Goal: Transaction & Acquisition: Purchase product/service

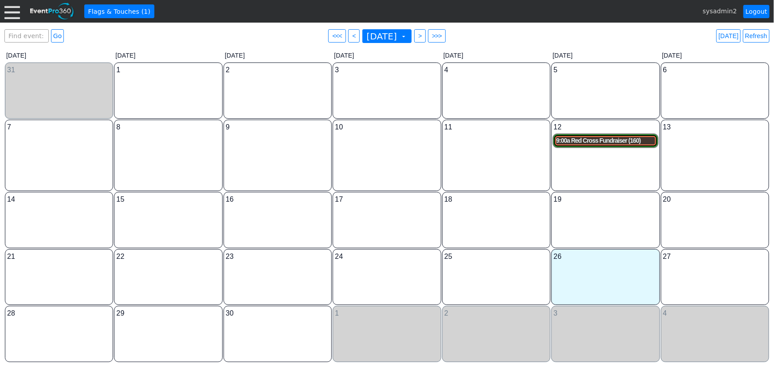
click at [607, 141] on div "9:00a Red Cross Fundraiser (160)" at bounding box center [605, 141] width 98 height 8
click at [17, 10] on div at bounding box center [12, 12] width 16 height 16
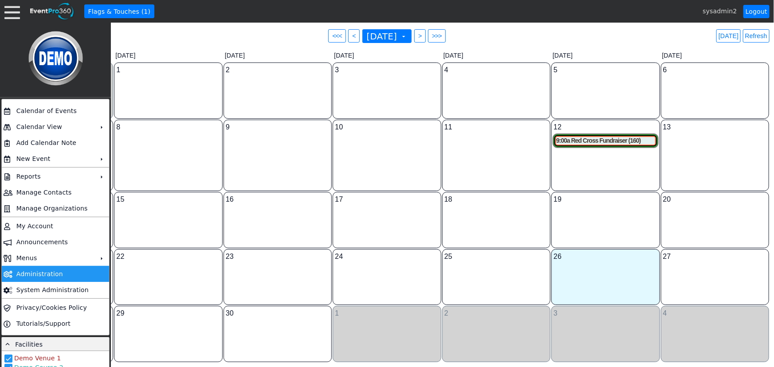
click at [47, 271] on td "Administration" at bounding box center [54, 274] width 82 height 16
click at [603, 139] on div "9:00a Red Cross Fundraiser (160)" at bounding box center [605, 141] width 98 height 8
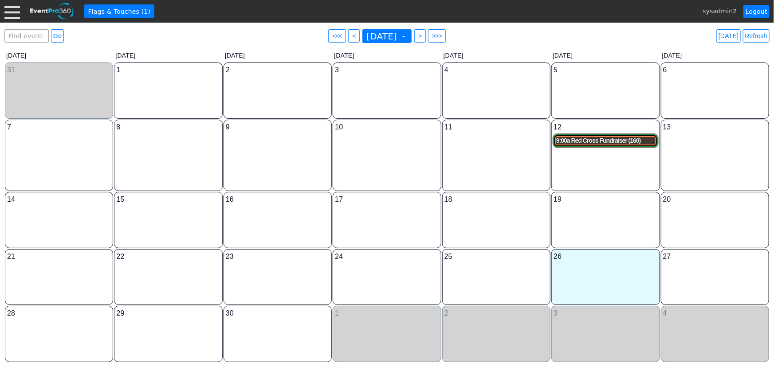
click at [574, 141] on div "9:00a Red Cross Fundraiser (160)" at bounding box center [605, 141] width 98 height 8
click at [13, 11] on div at bounding box center [12, 12] width 16 height 16
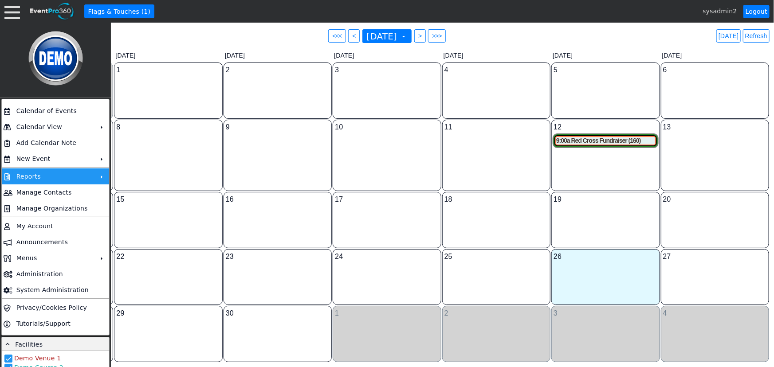
click at [43, 174] on td "Reports" at bounding box center [54, 177] width 82 height 16
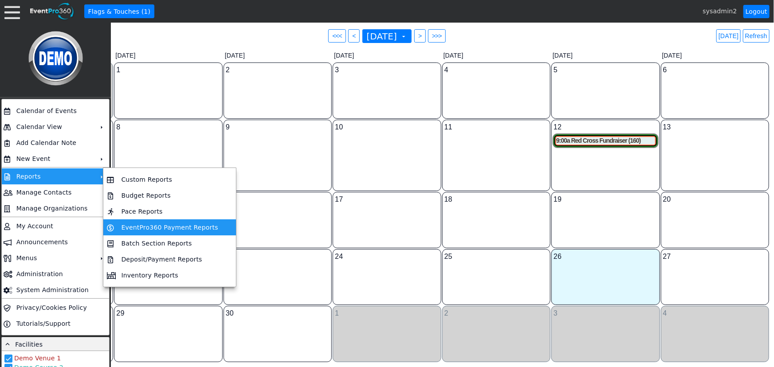
click at [146, 228] on td "EventPro360 Payment Reports" at bounding box center [170, 228] width 104 height 16
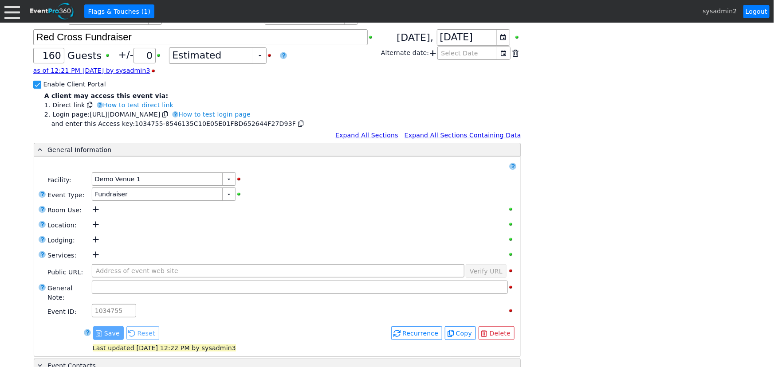
scroll to position [227, 0]
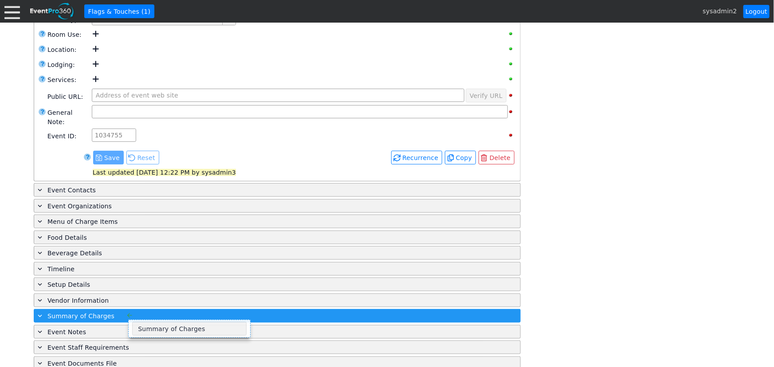
click at [118, 311] on div "+ Summary of Charges" at bounding box center [259, 316] width 446 height 10
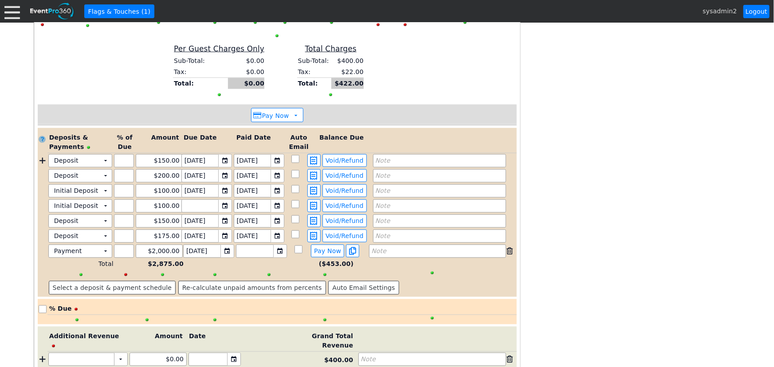
scroll to position [750, 0]
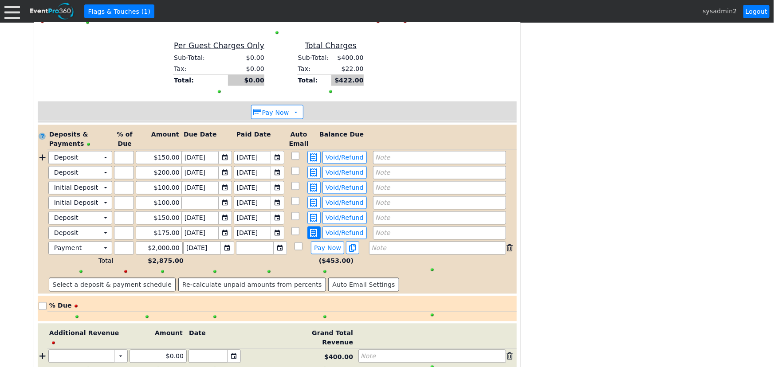
click at [313, 229] on span at bounding box center [314, 233] width 11 height 8
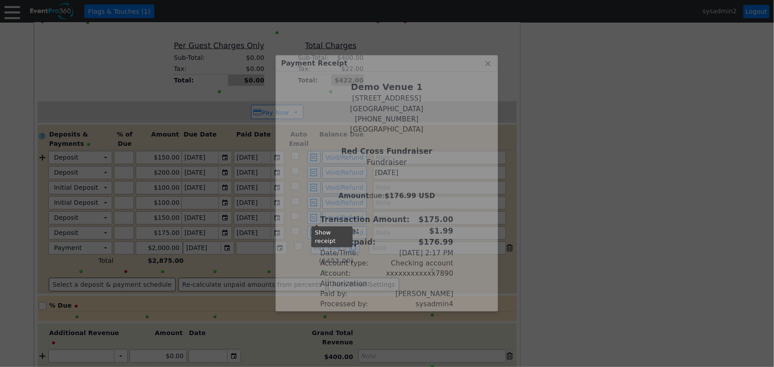
scroll to position [36, 0]
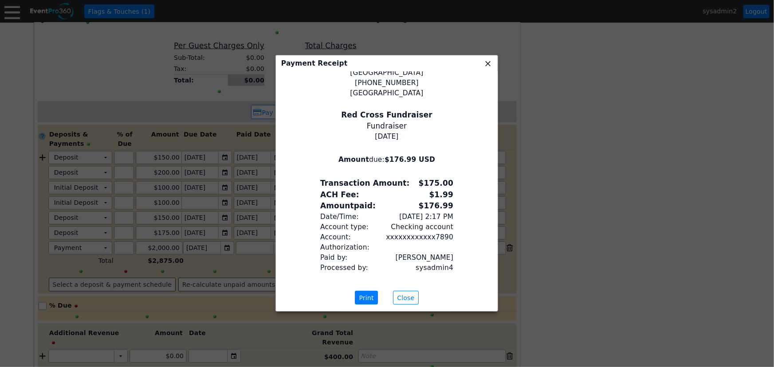
click at [488, 60] on span "x" at bounding box center [487, 63] width 9 height 9
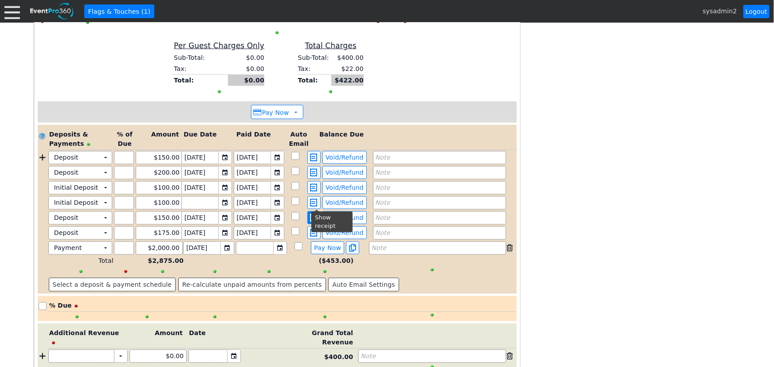
click at [318, 214] on span at bounding box center [314, 218] width 11 height 8
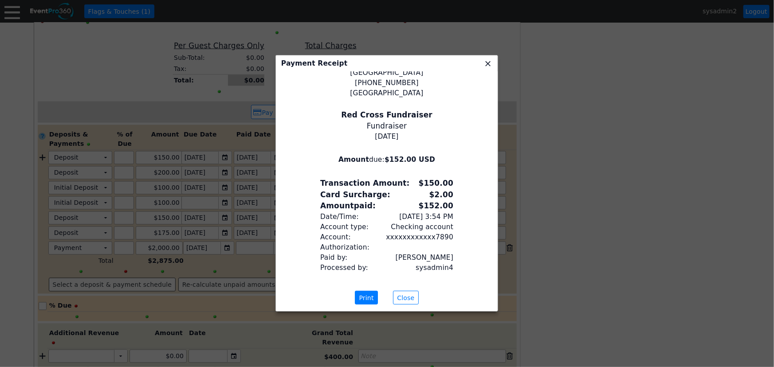
click at [487, 62] on span "x" at bounding box center [487, 63] width 9 height 9
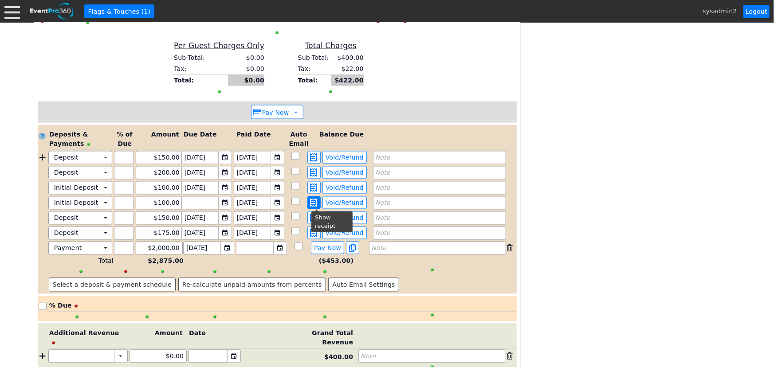
click at [319, 199] on span at bounding box center [314, 203] width 11 height 8
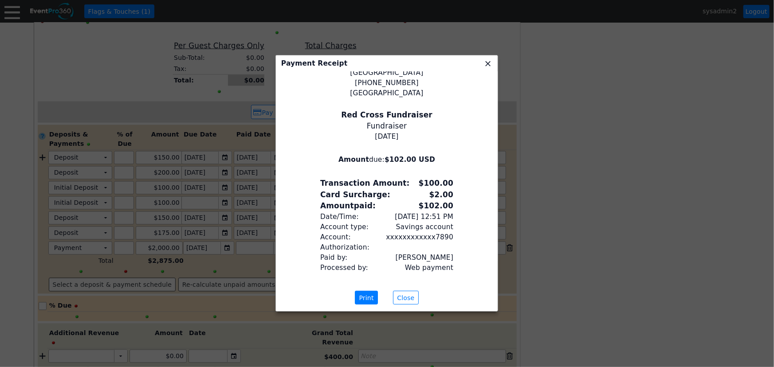
click at [486, 64] on span "x" at bounding box center [487, 63] width 9 height 9
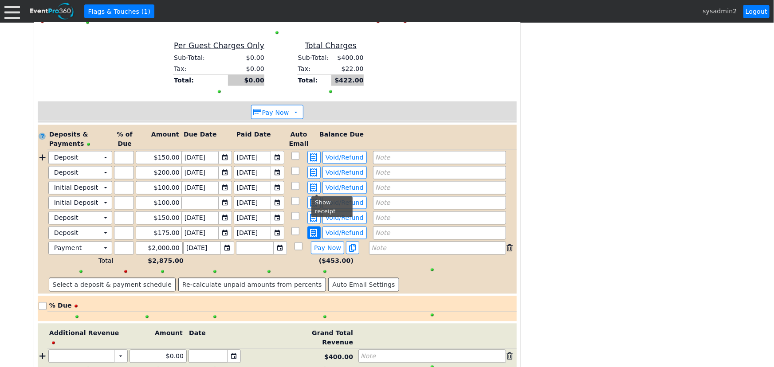
click at [319, 229] on span at bounding box center [314, 233] width 11 height 8
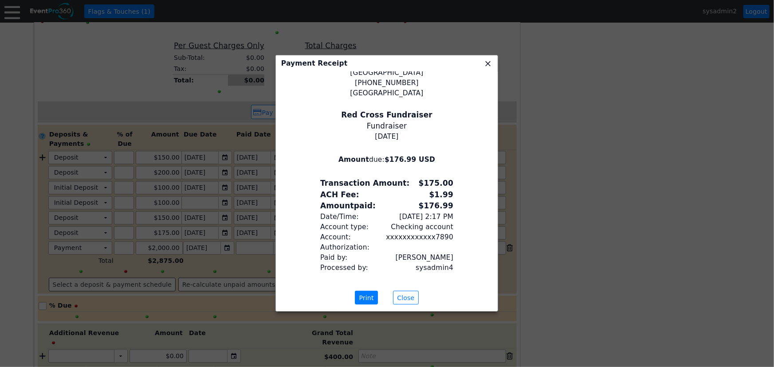
click at [487, 63] on span "x" at bounding box center [487, 63] width 9 height 9
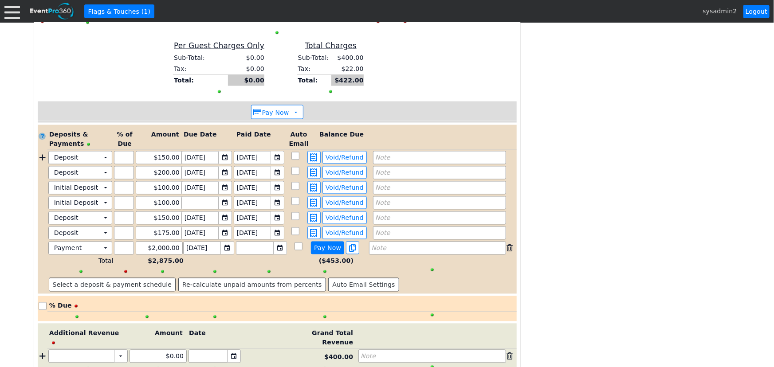
click at [329, 244] on span "Pay Now" at bounding box center [327, 248] width 31 height 8
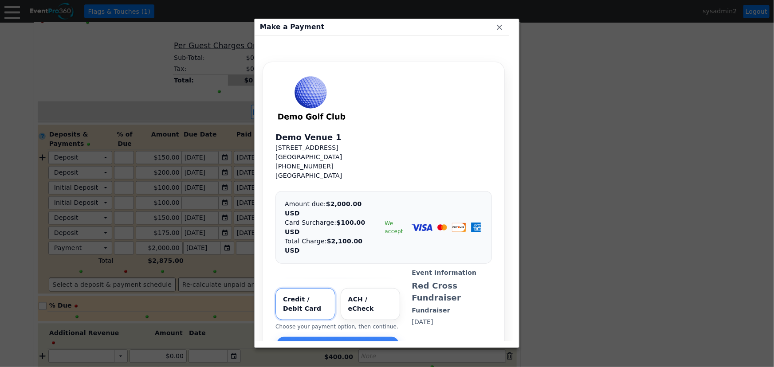
click at [361, 288] on input "Select payment method" at bounding box center [371, 304] width 60 height 32
radio input "true"
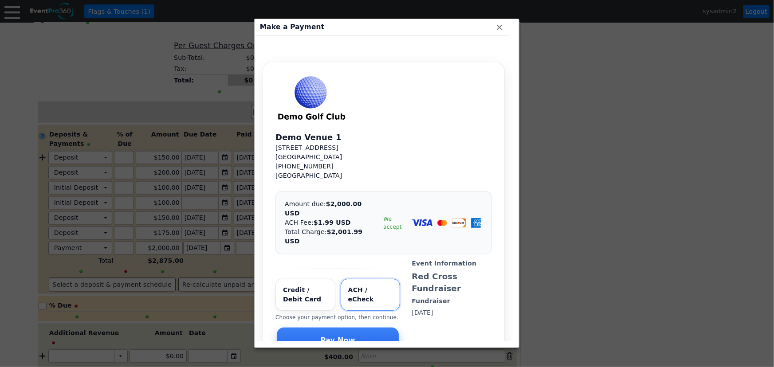
click at [310, 279] on input "Select payment method" at bounding box center [305, 295] width 60 height 32
radio input "true"
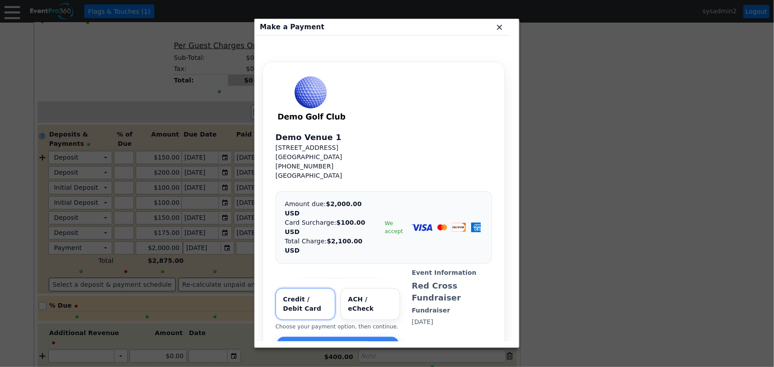
click at [498, 30] on span "x" at bounding box center [499, 27] width 9 height 9
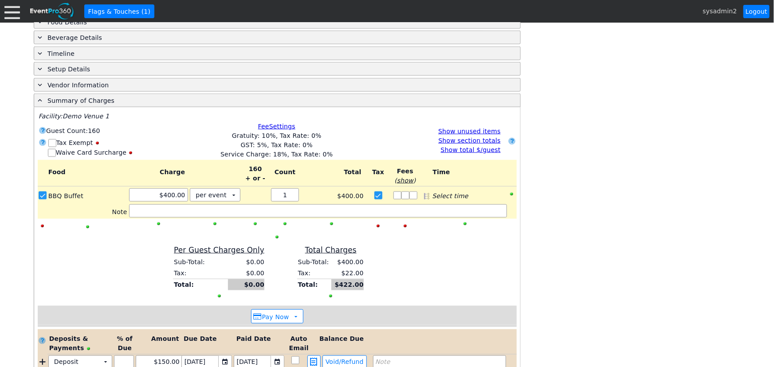
scroll to position [549, 0]
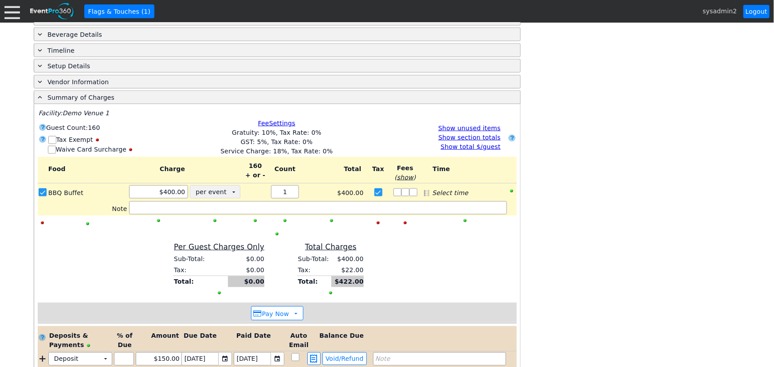
click at [235, 186] on td "▼" at bounding box center [234, 192] width 12 height 12
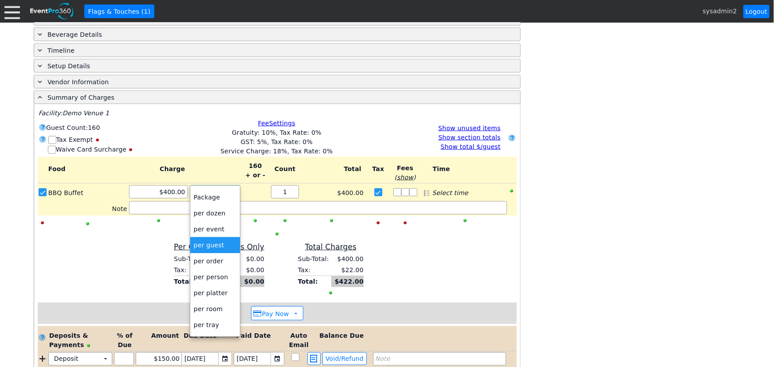
click at [216, 245] on td "per guest" at bounding box center [215, 245] width 50 height 16
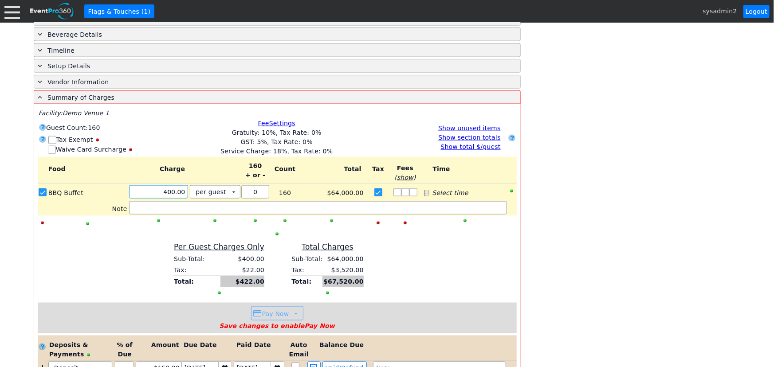
drag, startPoint x: 162, startPoint y: 179, endPoint x: 208, endPoint y: 182, distance: 45.8
click at [208, 185] on div "Χ 400.00 per guest Χ ▼ Upcharge" at bounding box center [184, 193] width 113 height 16
type input "$50.00"
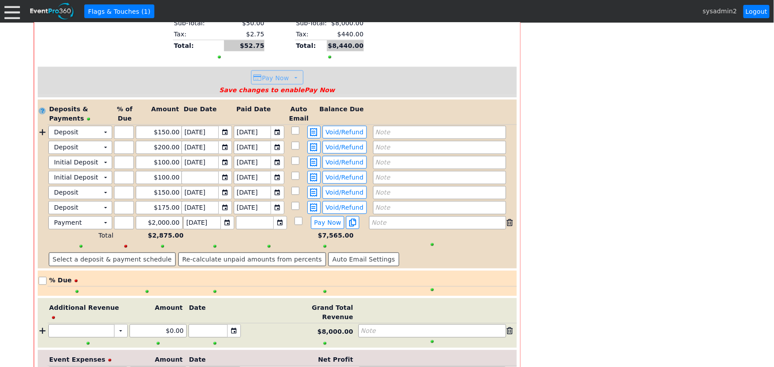
scroll to position [831, 0]
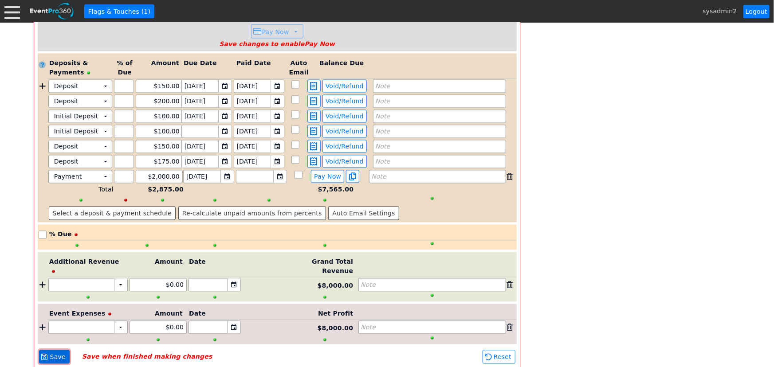
click at [53, 353] on span "Save" at bounding box center [57, 357] width 19 height 9
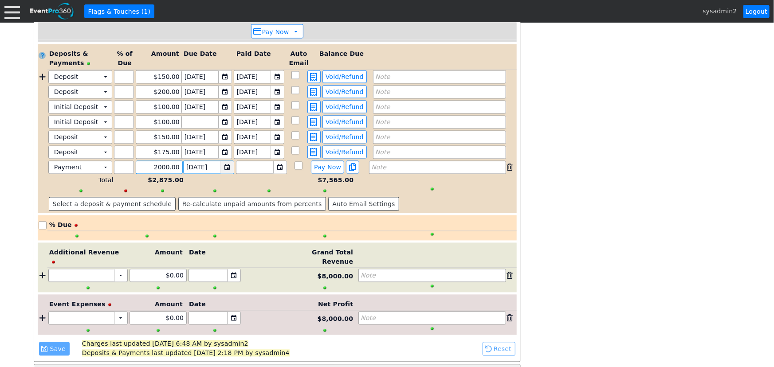
drag, startPoint x: 146, startPoint y: 153, endPoint x: 221, endPoint y: 158, distance: 75.1
click at [221, 161] on div "Payment Χ ▼ Χ Χ 2000.00 ▼ Χ 9/30/2025 ▼ Χ ● Pay Now ● Pay Now Note" at bounding box center [281, 167] width 469 height 13
type input "$180.00"
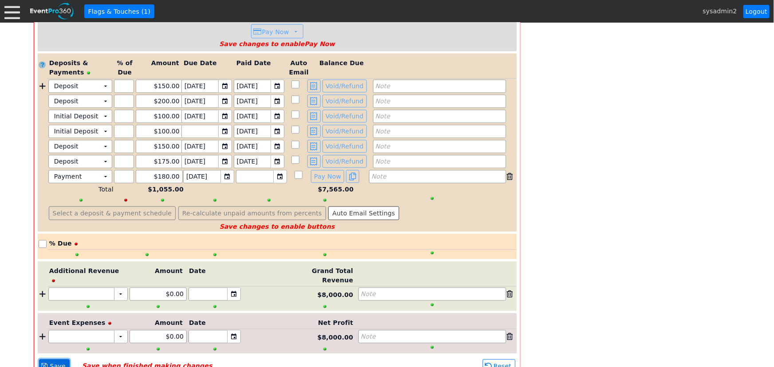
click at [54, 362] on span "Save" at bounding box center [57, 366] width 19 height 9
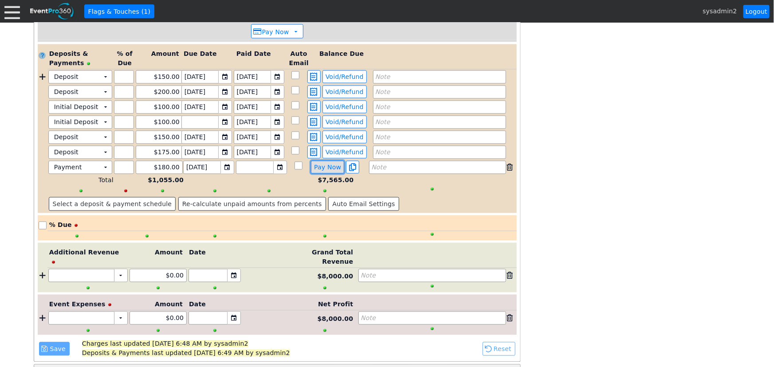
click at [322, 164] on span "Pay Now" at bounding box center [327, 168] width 31 height 8
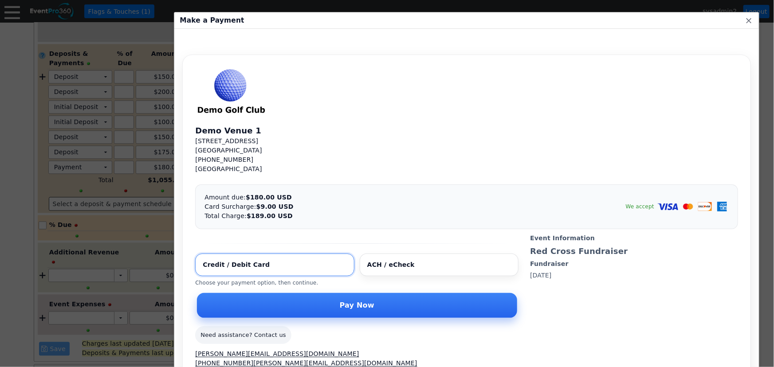
click at [322, 22] on div "Make a Payment x" at bounding box center [466, 20] width 585 height 16
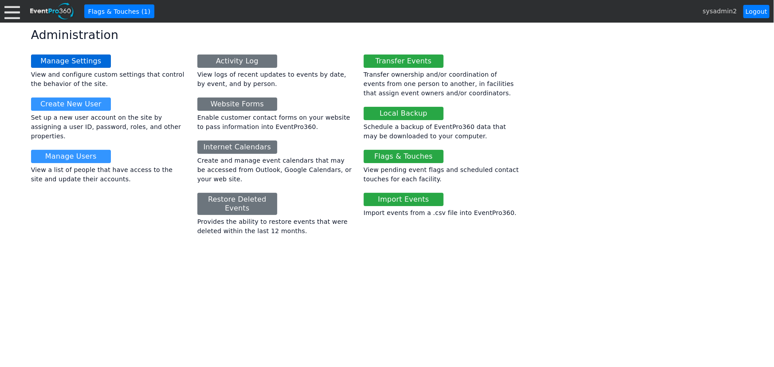
click at [84, 62] on link "Manage Settings" at bounding box center [71, 61] width 80 height 13
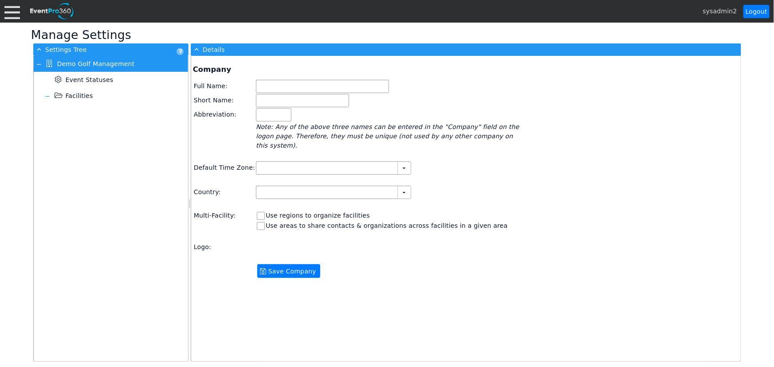
type input "Demo Golf Management"
type input "Demo Golf"
type input "Demo"
type input "(GMT-06:00) Central Time ([GEOGRAPHIC_DATA] & [GEOGRAPHIC_DATA])"
type input "[GEOGRAPHIC_DATA] (English)"
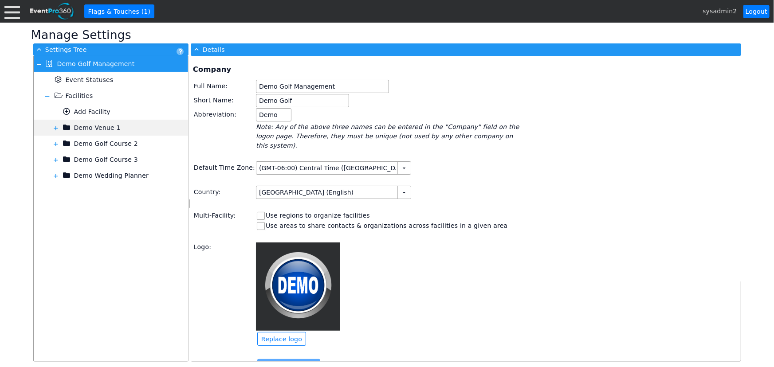
click at [54, 128] on span at bounding box center [55, 128] width 7 height 7
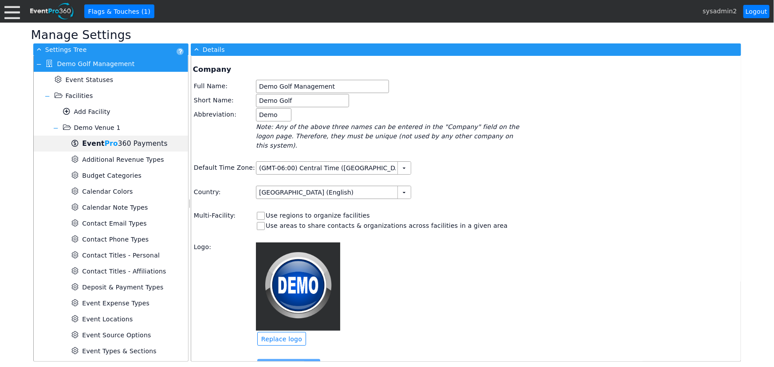
click at [94, 142] on b "Event Pro" at bounding box center [99, 144] width 35 height 8
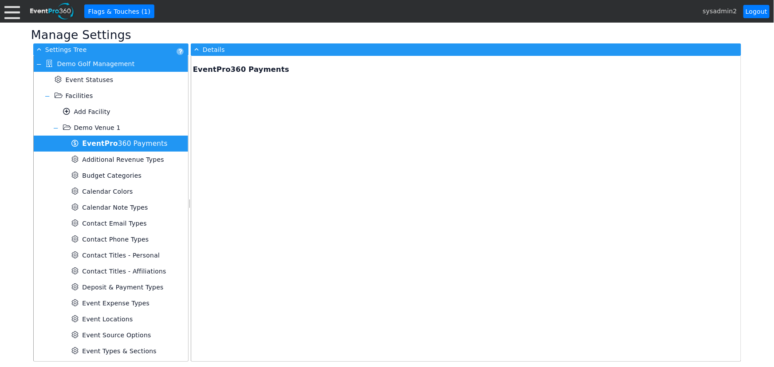
type input "[PERSON_NAME][EMAIL_ADDRESS][DOMAIN_NAME]"
type input "[PHONE_NUMBER]"
checkbox input "true"
type input "5.00"
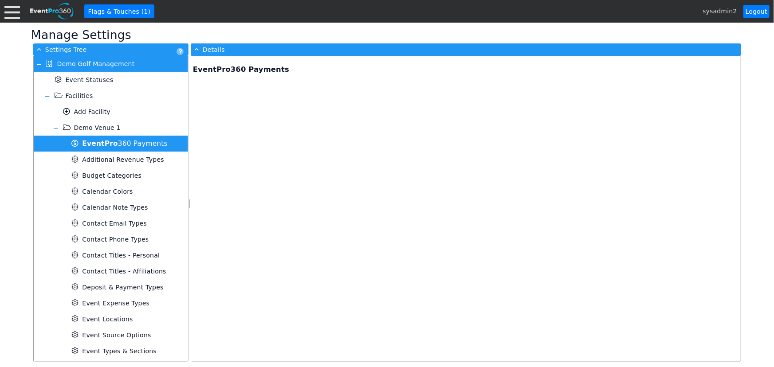
type input "1.99"
type input "t1_mer_6119105f8d2b890df41ec1d"
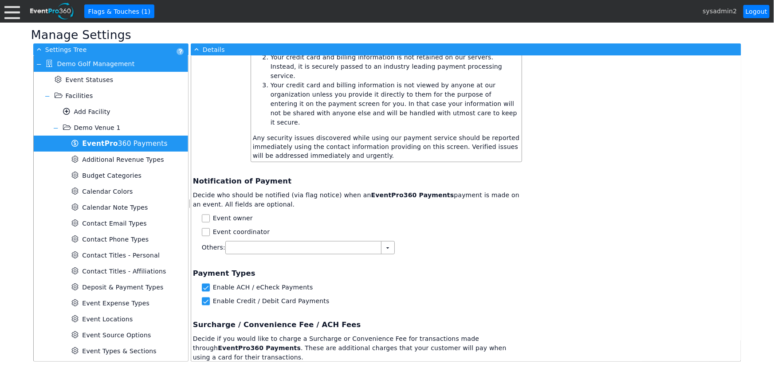
scroll to position [491, 0]
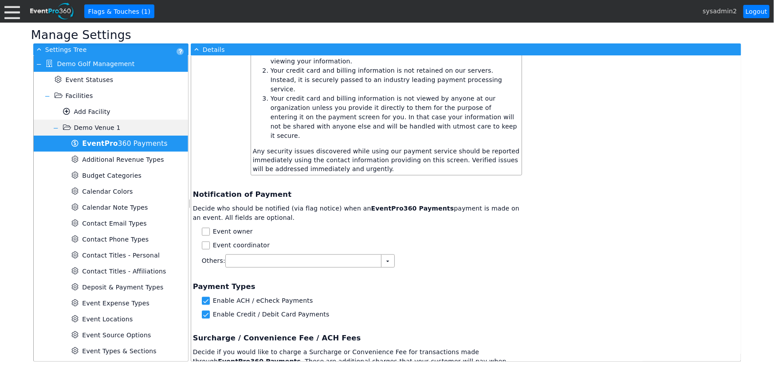
click at [55, 126] on span at bounding box center [55, 128] width 7 height 7
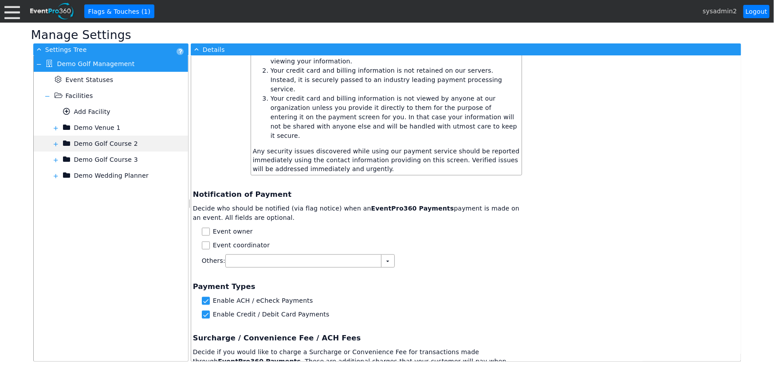
click at [54, 144] on span at bounding box center [55, 144] width 7 height 7
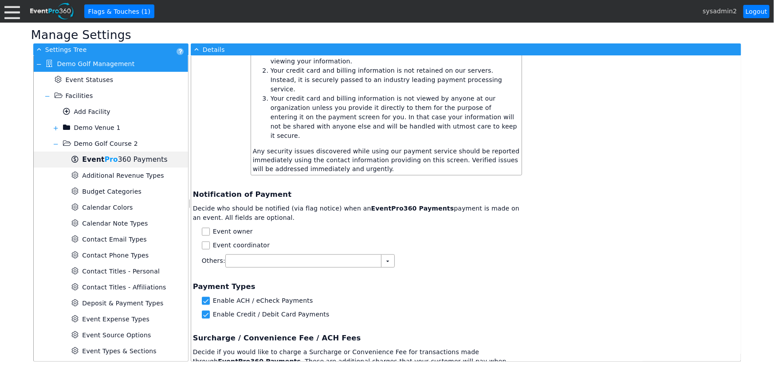
click at [94, 162] on b "Event Pro" at bounding box center [99, 160] width 35 height 8
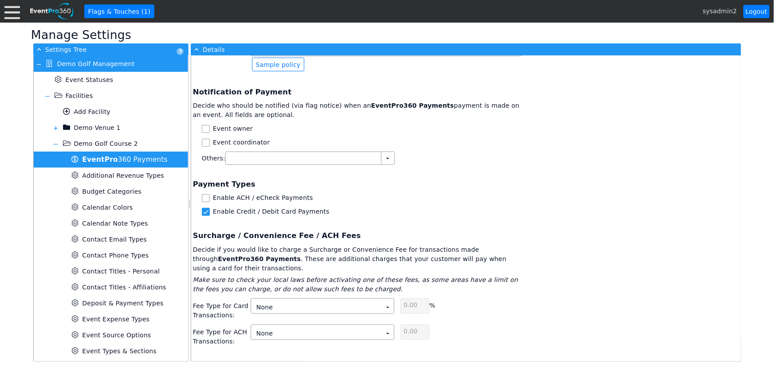
scroll to position [322, 0]
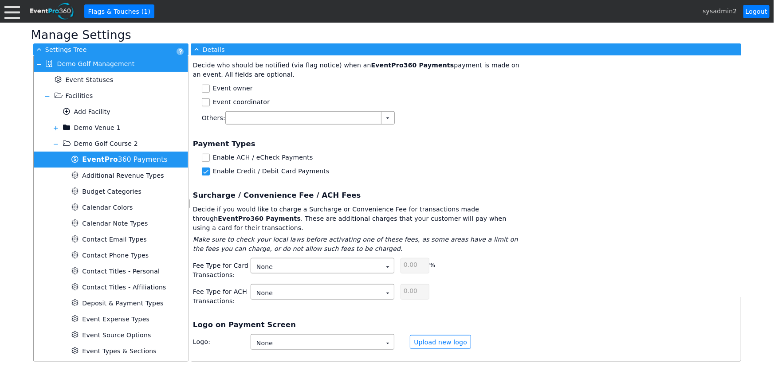
click at [11, 13] on div at bounding box center [12, 12] width 16 height 16
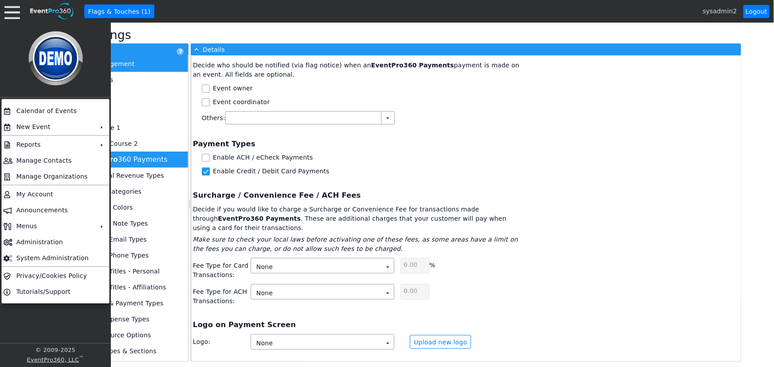
click at [134, 160] on span "Event Pro 360 Payments" at bounding box center [124, 160] width 85 height 8
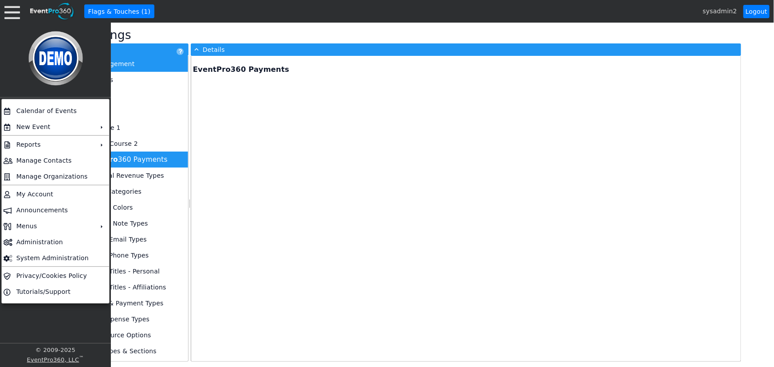
checkbox input "true"
type input "0.00"
type input "t1_mer_610d4a1696ed274adc9b549"
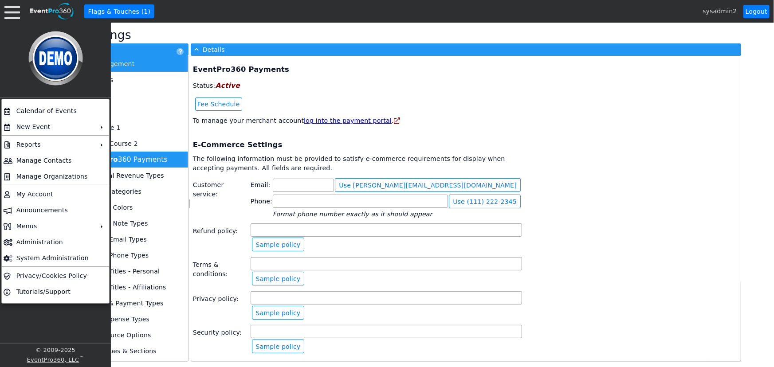
click at [12, 16] on div at bounding box center [12, 12] width 16 height 16
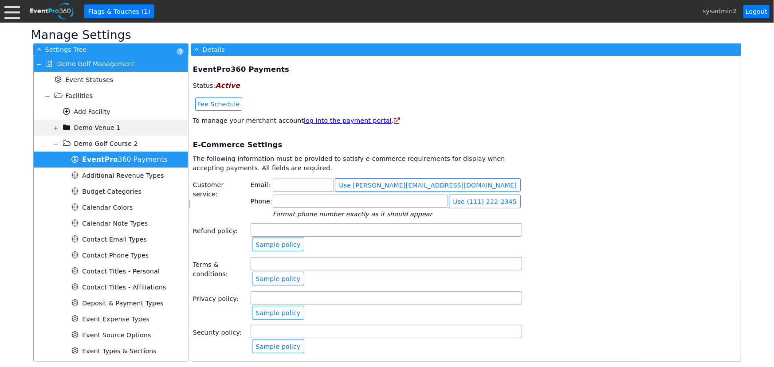
click at [54, 127] on span at bounding box center [55, 128] width 7 height 7
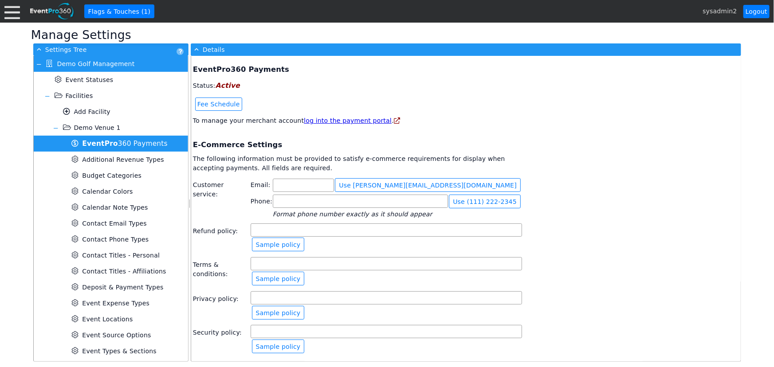
click at [114, 143] on span "Event Pro 360 Payments" at bounding box center [124, 144] width 85 height 8
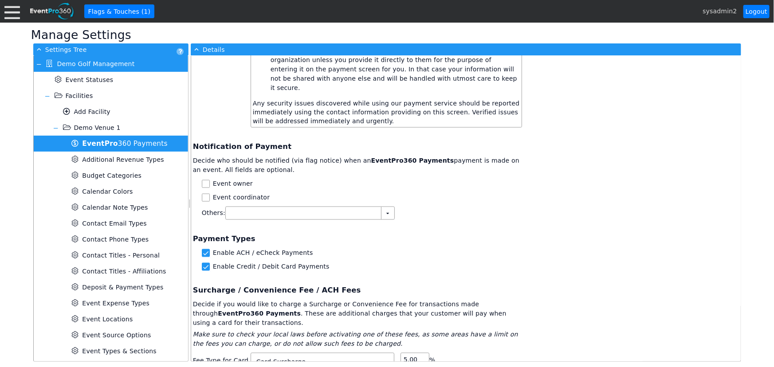
scroll to position [564, 0]
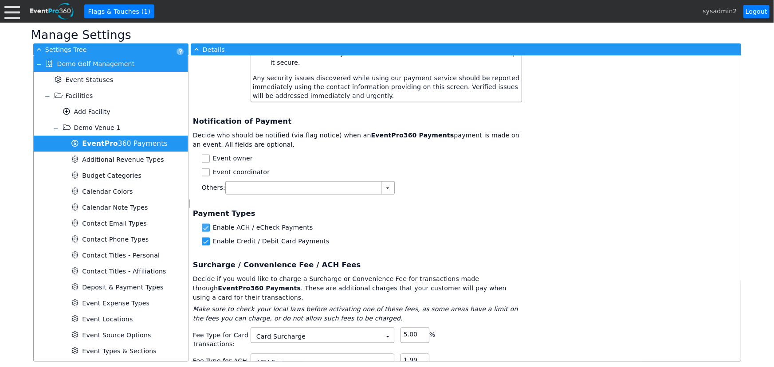
click at [206, 224] on input "Enable ACH / eCheck Payments" at bounding box center [206, 228] width 9 height 9
checkbox input "false"
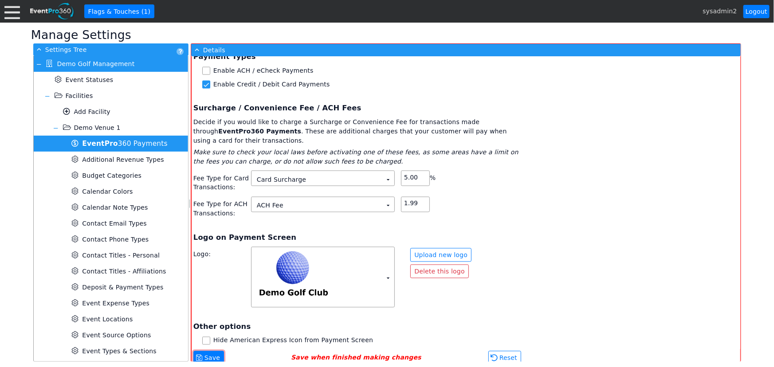
scroll to position [773, 0]
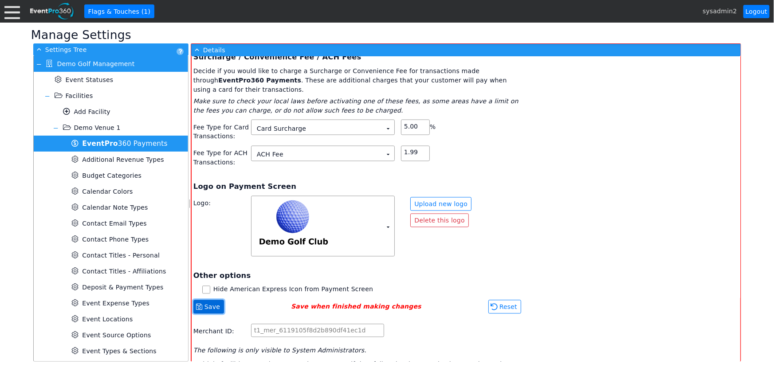
click at [208, 303] on span "Save" at bounding box center [212, 307] width 19 height 9
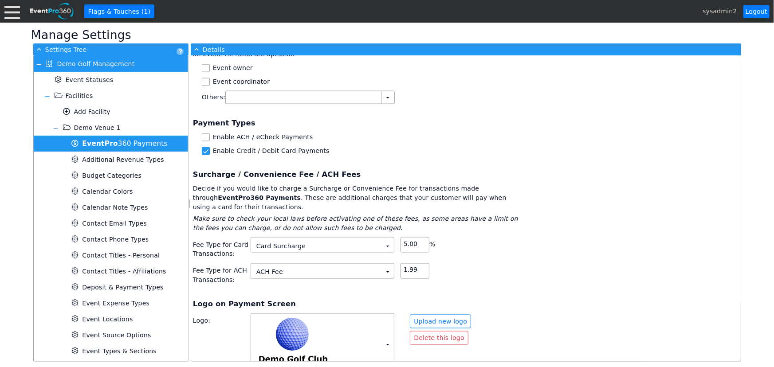
scroll to position [652, 0]
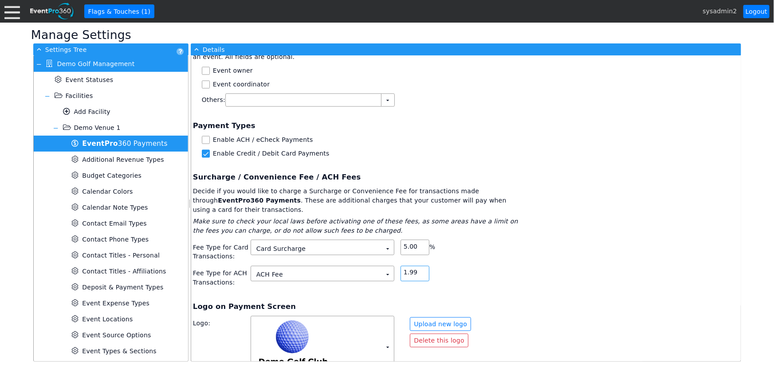
drag, startPoint x: 421, startPoint y: 228, endPoint x: 398, endPoint y: 238, distance: 25.2
click at [398, 266] on div "Fee Type for ACH Transactions: ACH Fee Χ ▼ Χ 1.99" at bounding box center [357, 277] width 329 height 22
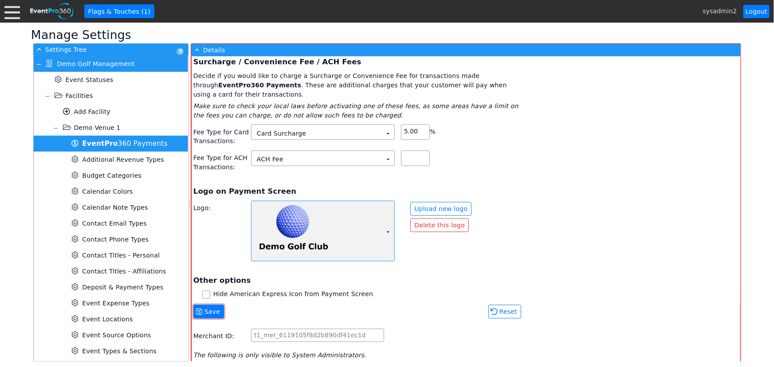
scroll to position [773, 0]
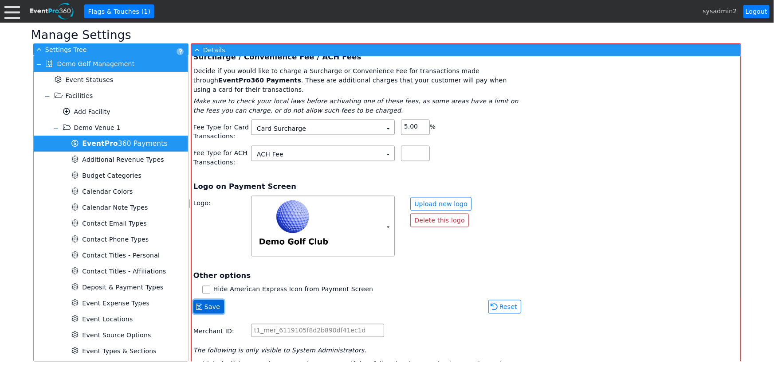
click at [204, 303] on span "Save" at bounding box center [212, 307] width 19 height 9
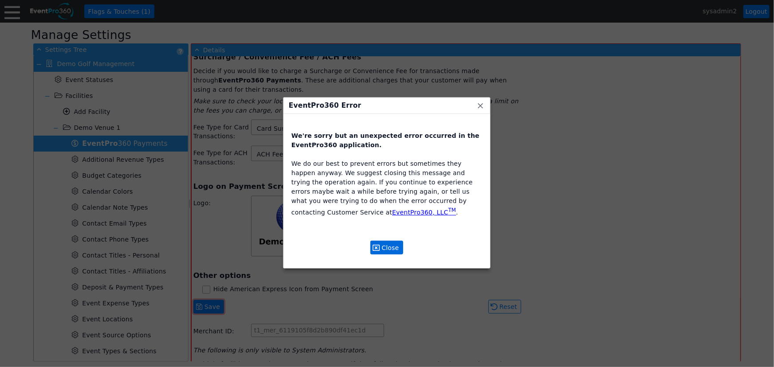
click at [393, 248] on span "Close" at bounding box center [390, 247] width 21 height 9
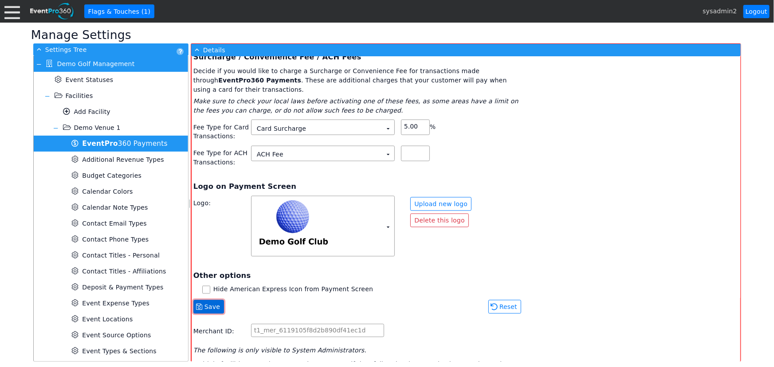
click at [210, 303] on span "Save" at bounding box center [212, 307] width 19 height 9
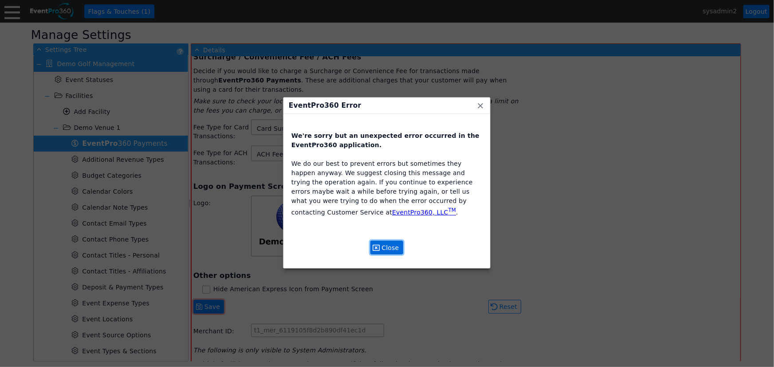
click at [388, 247] on span "Close" at bounding box center [390, 247] width 21 height 9
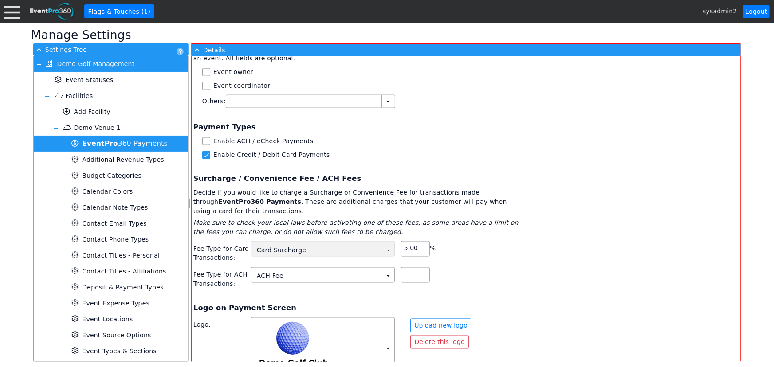
scroll to position [652, 0]
click at [419, 267] on input "text" at bounding box center [415, 273] width 23 height 12
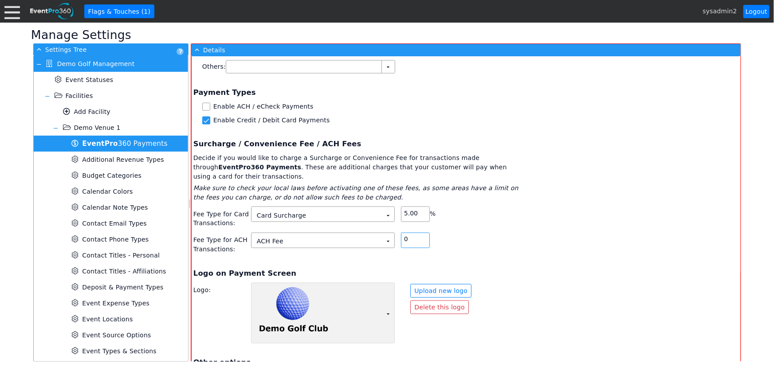
scroll to position [773, 0]
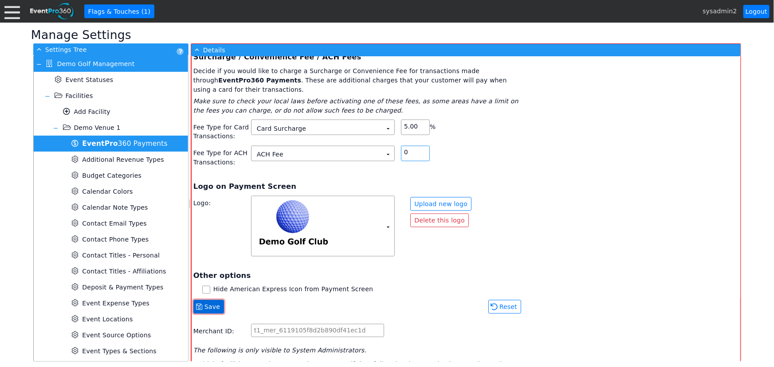
type input "0.00"
click at [203, 303] on span "Save" at bounding box center [212, 307] width 19 height 9
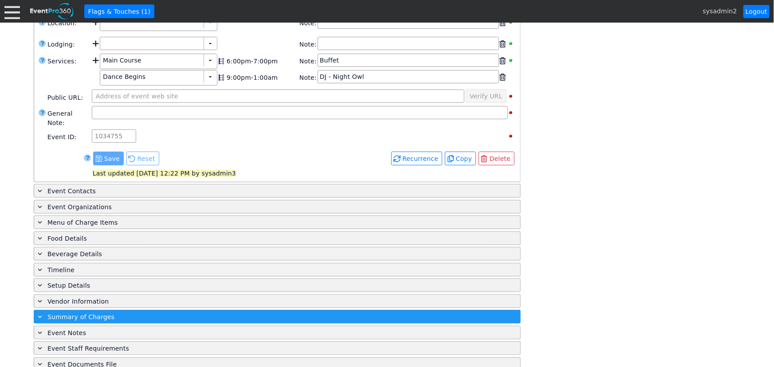
click at [114, 312] on div "+ Summary of Charges" at bounding box center [259, 317] width 446 height 10
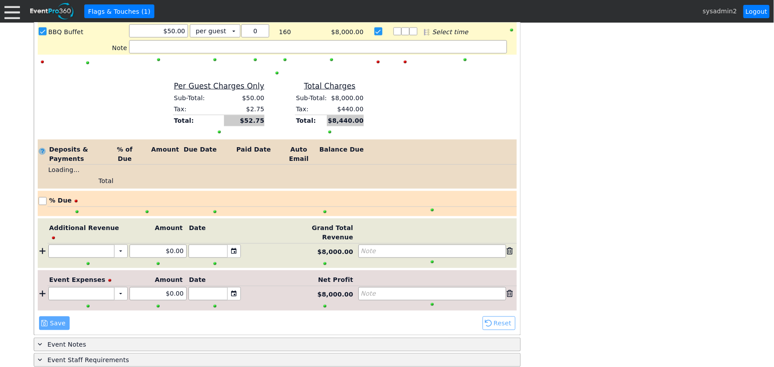
scroll to position [722, 0]
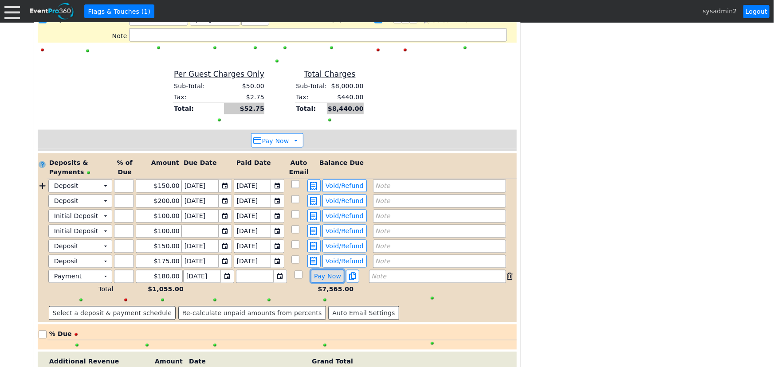
click at [322, 273] on span "Pay Now" at bounding box center [327, 277] width 31 height 8
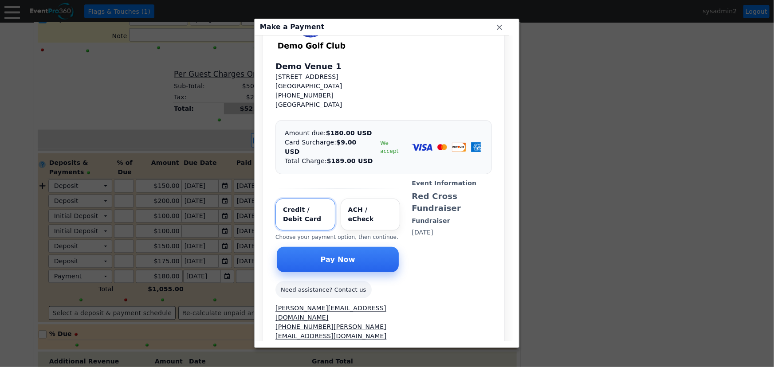
scroll to position [80, 0]
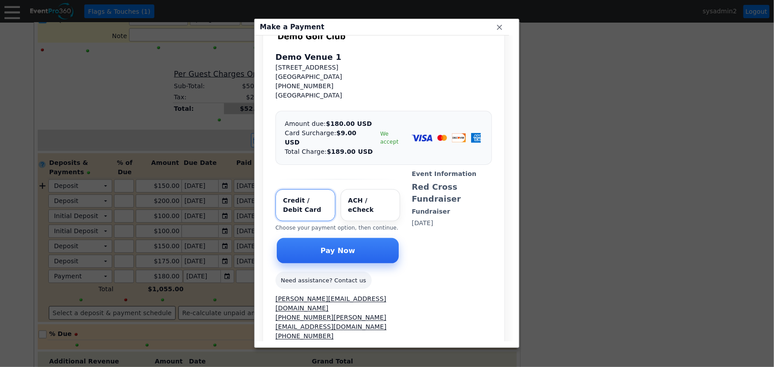
click at [360, 189] on input "Select payment method" at bounding box center [371, 205] width 60 height 32
radio input "true"
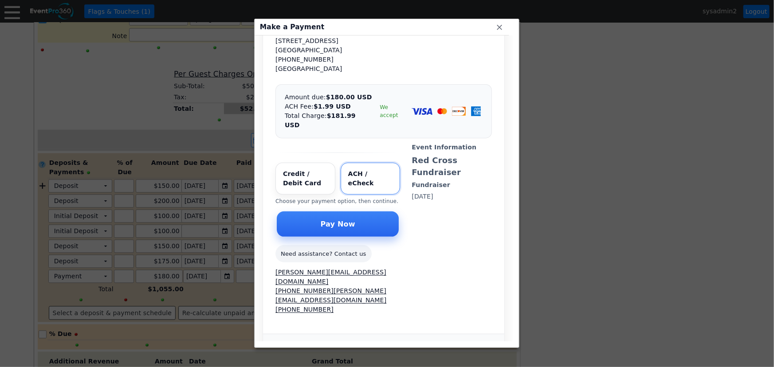
scroll to position [77, 0]
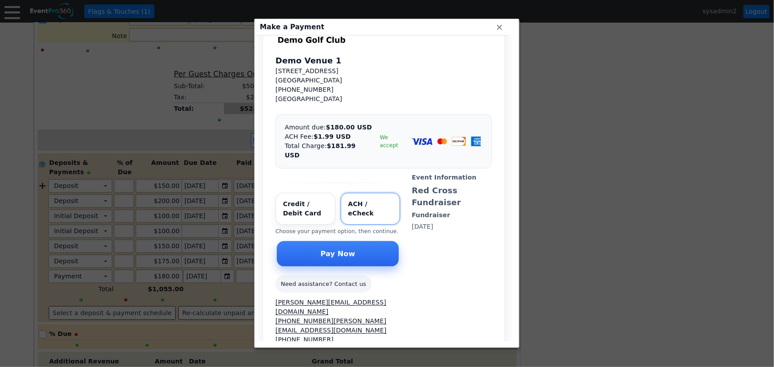
click at [322, 250] on span "Pay Now" at bounding box center [338, 254] width 38 height 9
click at [345, 250] on span "Pay Now" at bounding box center [338, 254] width 38 height 9
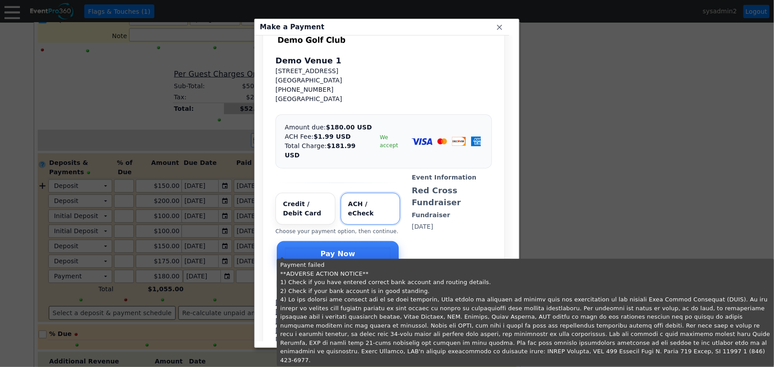
click at [350, 250] on span "Pay Now" at bounding box center [338, 254] width 38 height 9
click at [502, 28] on span "x" at bounding box center [499, 27] width 9 height 9
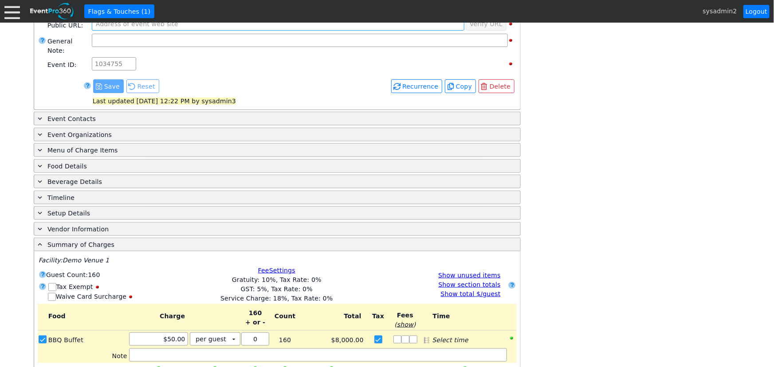
scroll to position [278, 0]
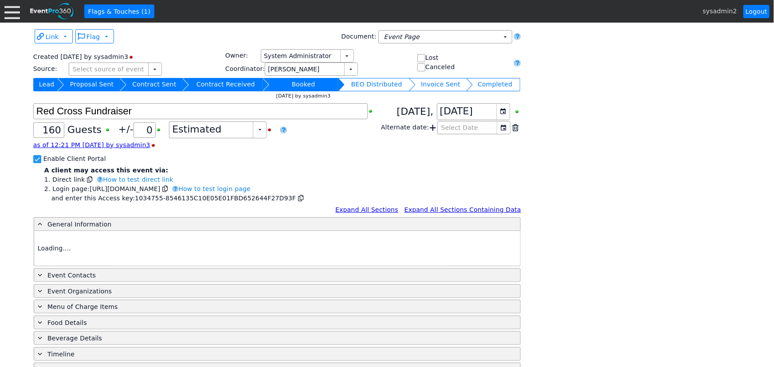
type input "Demo Venue 1"
type input "Fundraiser"
type input "1034755"
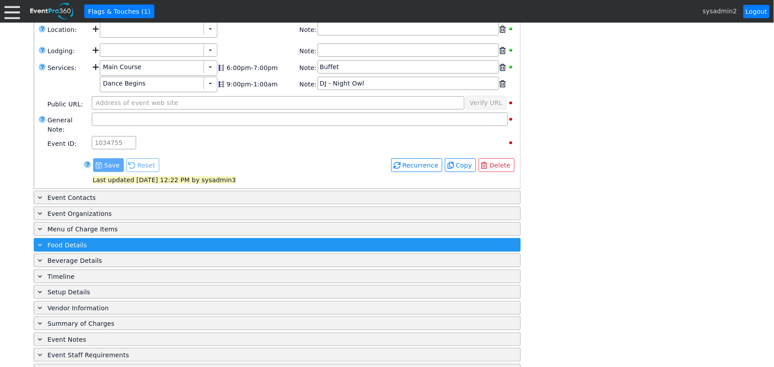
scroll to position [329, 0]
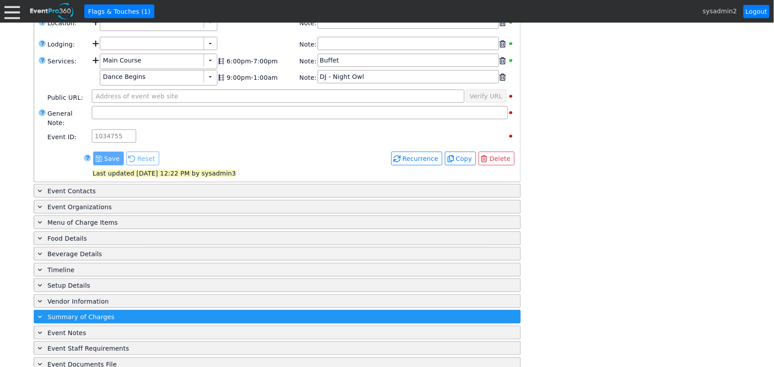
click at [96, 314] on span "Summary of Charges" at bounding box center [80, 317] width 67 height 7
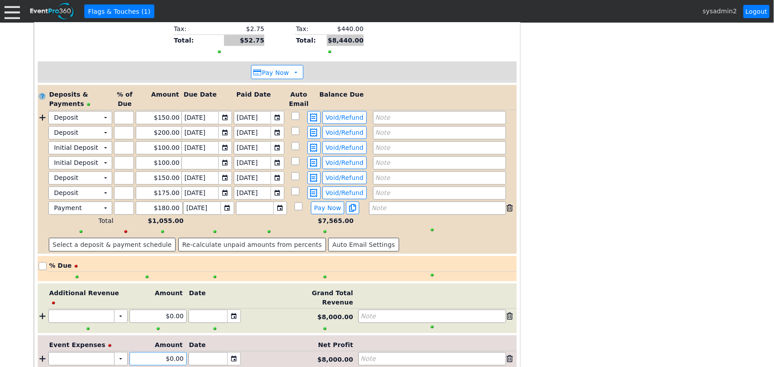
scroll to position [787, 0]
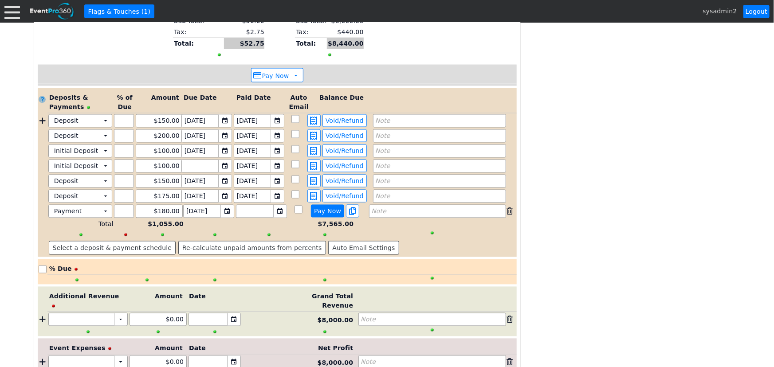
click at [324, 208] on span "Pay Now" at bounding box center [327, 212] width 31 height 8
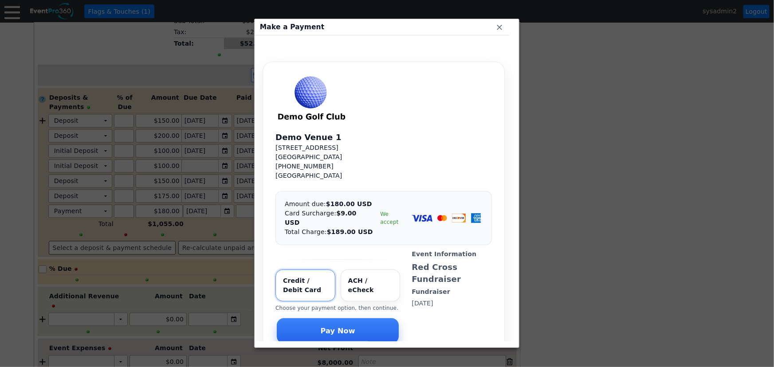
click at [365, 270] on input "Select payment method" at bounding box center [371, 286] width 60 height 32
radio input "true"
click at [339, 326] on span "Pay Now" at bounding box center [338, 330] width 38 height 9
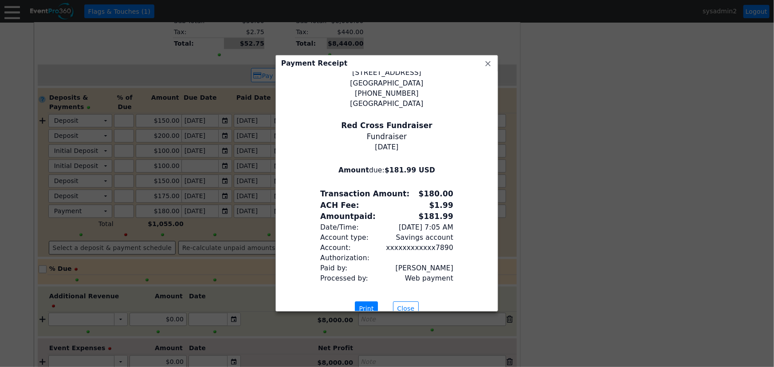
scroll to position [36, 0]
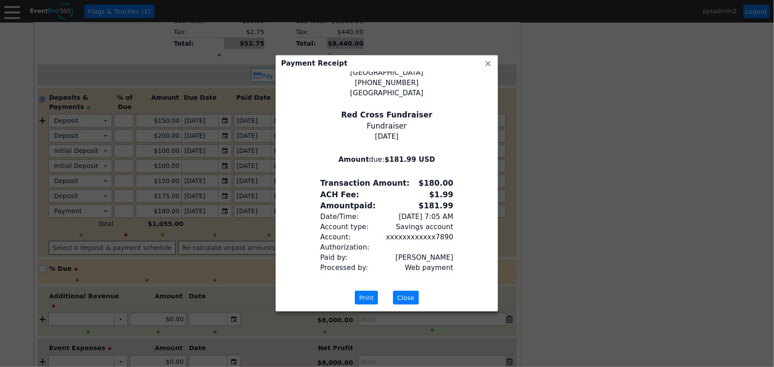
click at [405, 299] on span "Close" at bounding box center [405, 298] width 21 height 9
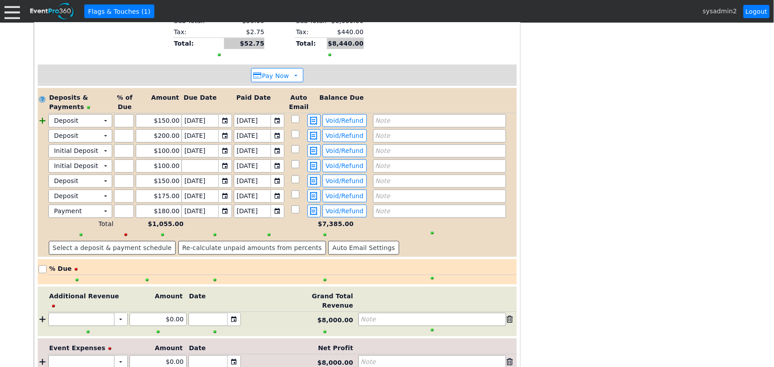
click at [41, 114] on div at bounding box center [43, 120] width 10 height 13
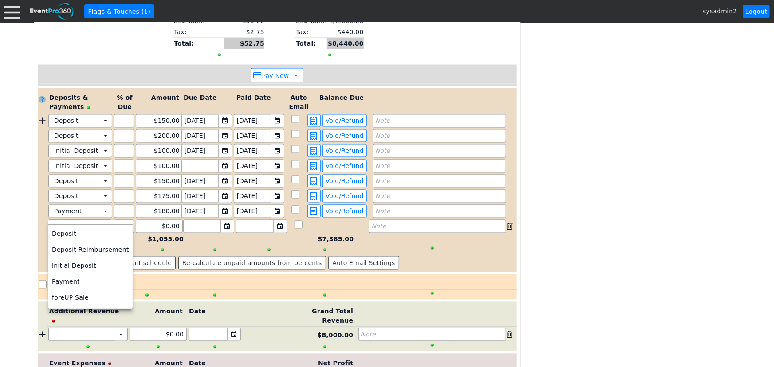
click at [106, 220] on td "▼" at bounding box center [105, 226] width 12 height 12
click at [89, 236] on td "Deposit" at bounding box center [90, 234] width 84 height 16
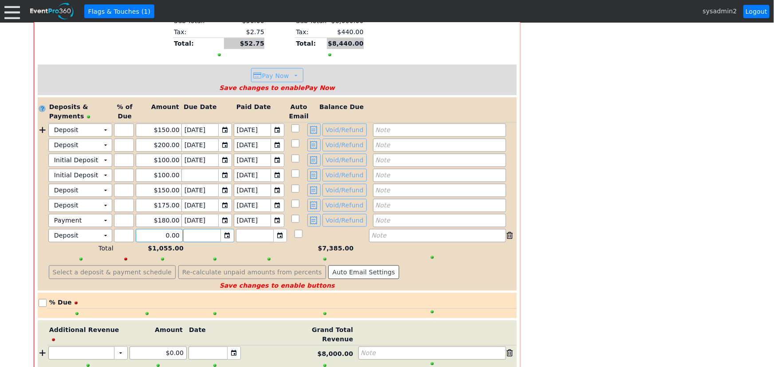
drag, startPoint x: 151, startPoint y: 224, endPoint x: 206, endPoint y: 224, distance: 55.0
click at [206, 229] on div "Deposit Χ ▼ Χ Χ 0.00 ▼ Χ ▼ Χ Note" at bounding box center [281, 235] width 469 height 13
type input "$190.00"
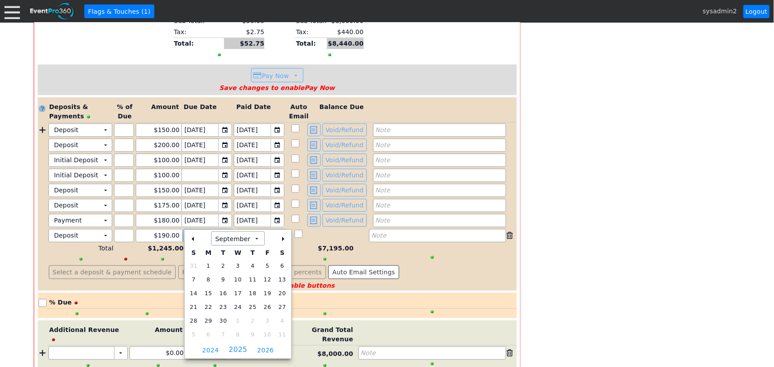
click at [229, 230] on div "▼" at bounding box center [226, 236] width 13 height 12
click at [262, 334] on span "10" at bounding box center [267, 335] width 11 height 10
type input "10/10/2025"
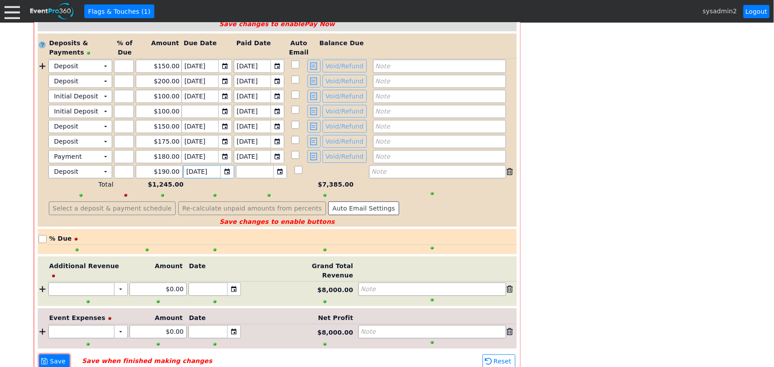
scroll to position [781, 0]
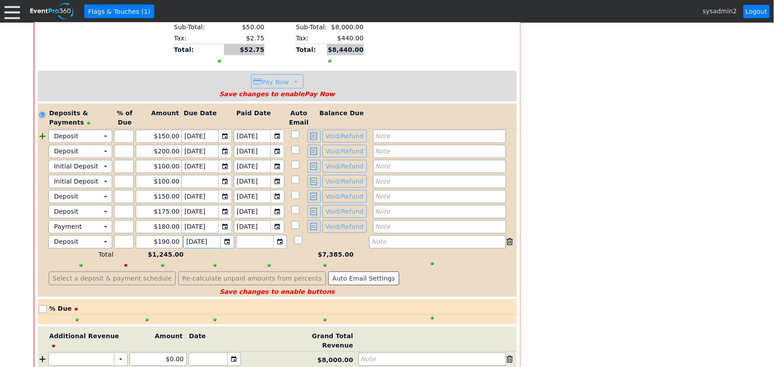
click at [41, 130] on div at bounding box center [43, 136] width 10 height 13
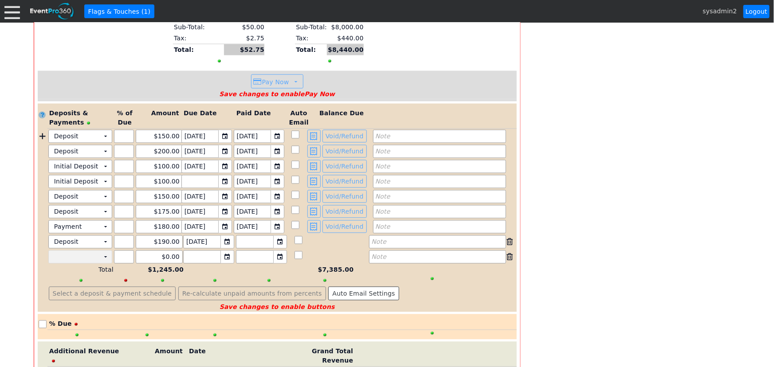
click at [102, 251] on td "▼" at bounding box center [105, 257] width 12 height 12
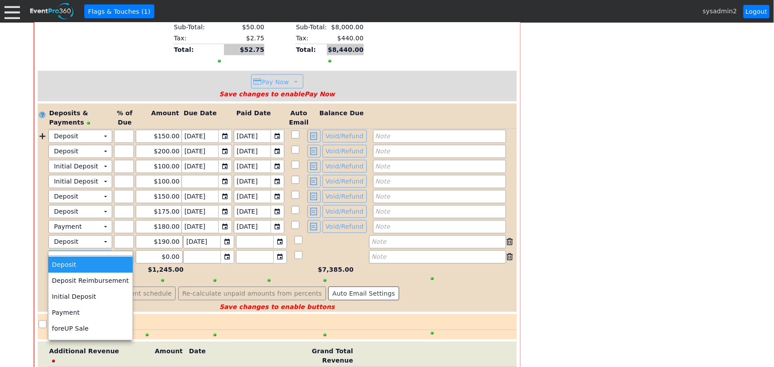
click at [82, 267] on td "Deposit" at bounding box center [90, 265] width 84 height 16
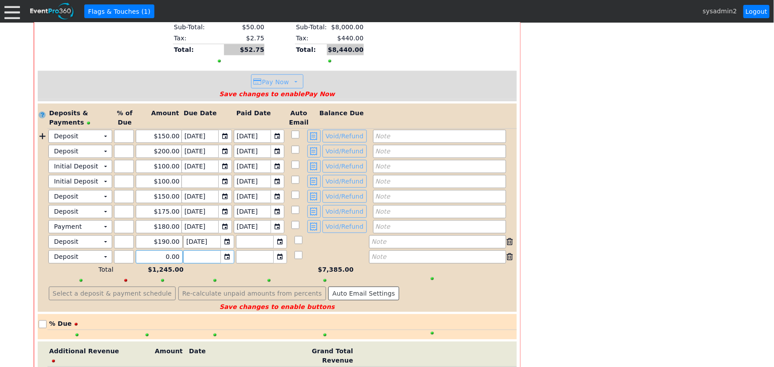
drag, startPoint x: 153, startPoint y: 246, endPoint x: 203, endPoint y: 245, distance: 49.2
click at [203, 251] on div "Deposit Χ ▼ Χ Χ 0.00 ▼ Χ ▼ Χ Note" at bounding box center [281, 257] width 469 height 13
type input "$210.00"
click at [224, 251] on div "▼" at bounding box center [226, 257] width 13 height 12
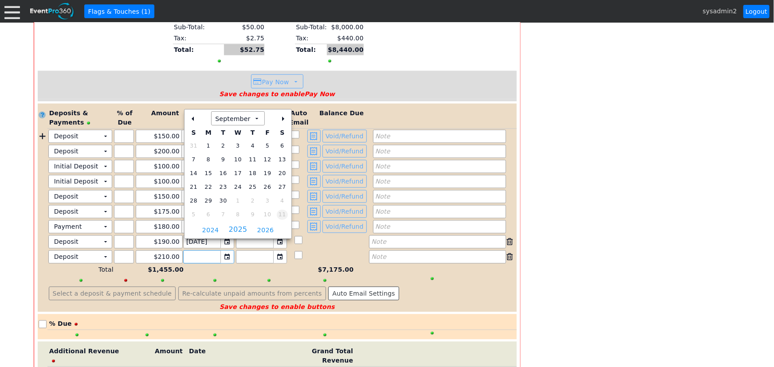
click at [277, 215] on span "11" at bounding box center [282, 215] width 11 height 10
type input "[DATE]"
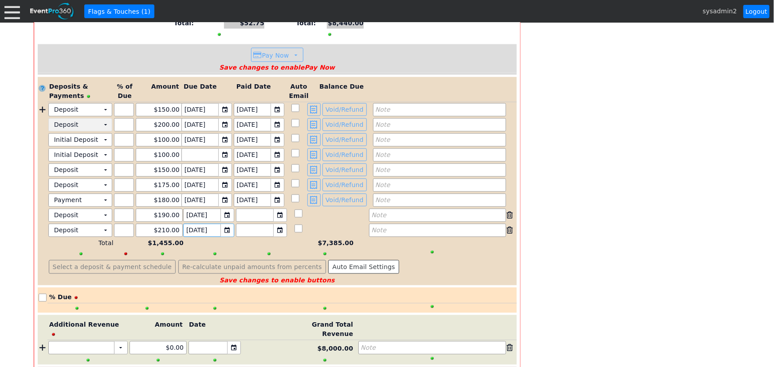
scroll to position [795, 0]
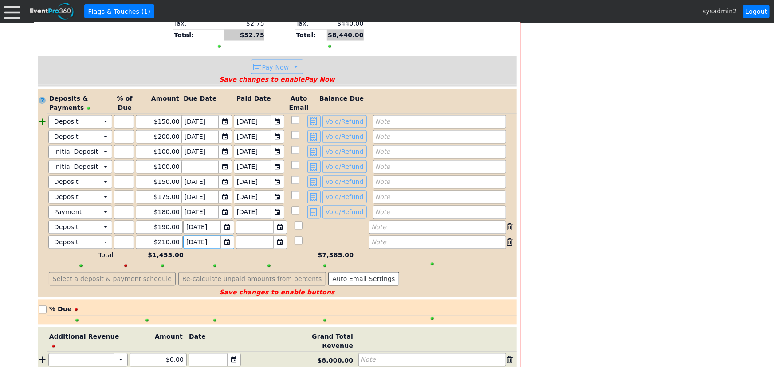
click at [43, 115] on div at bounding box center [43, 121] width 10 height 13
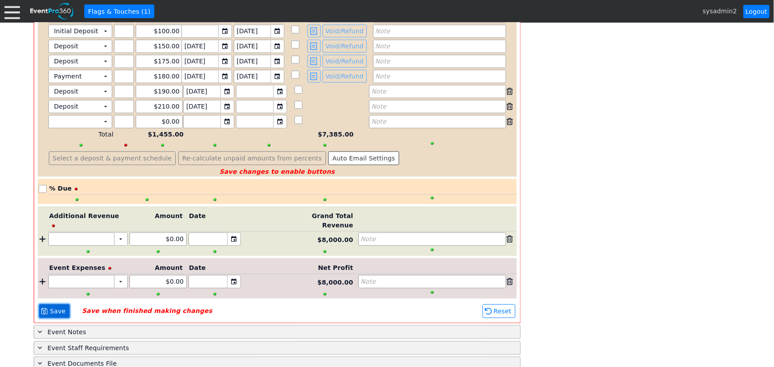
click at [53, 307] on span "Save" at bounding box center [57, 311] width 19 height 9
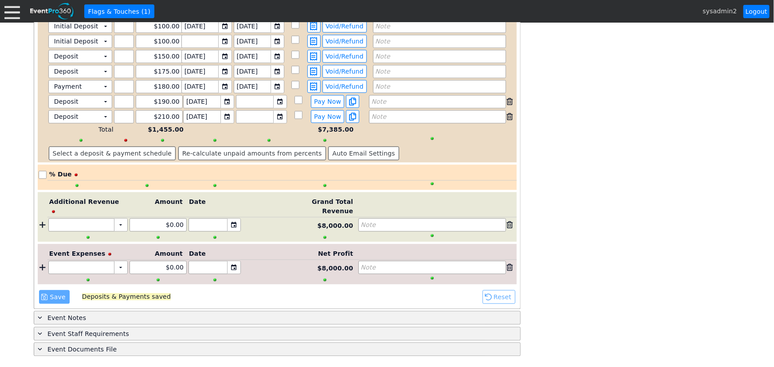
scroll to position [898, 0]
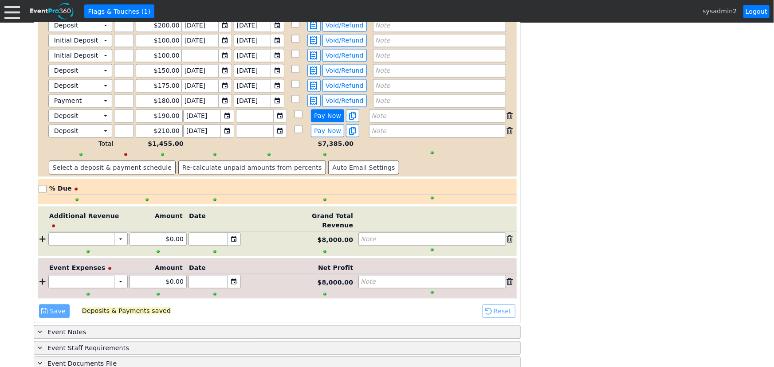
click at [331, 112] on span "Pay Now" at bounding box center [327, 116] width 31 height 8
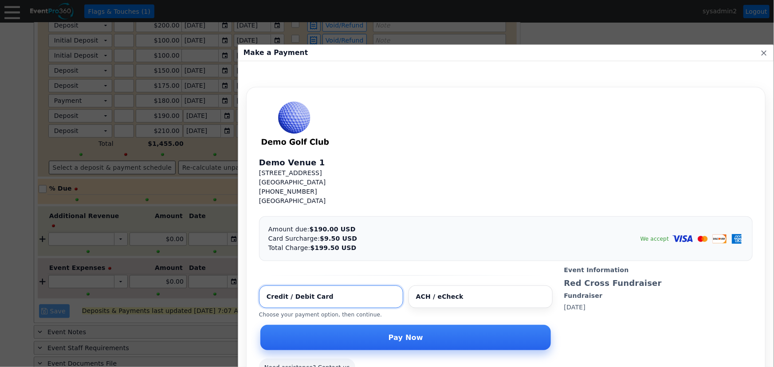
click at [408, 295] on input "Select payment method" at bounding box center [480, 297] width 144 height 23
radio input "true"
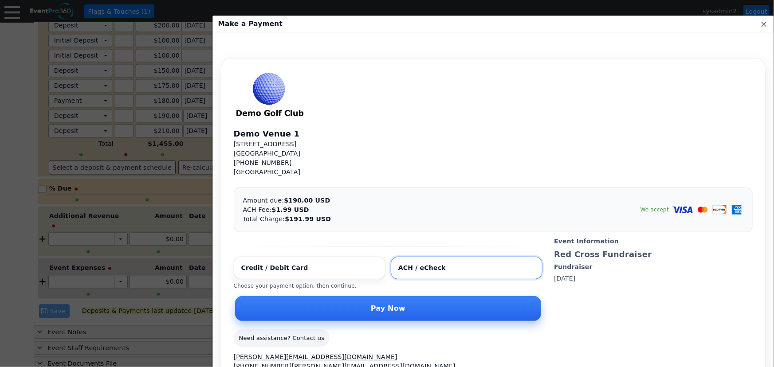
click at [381, 27] on div "Make a Payment x" at bounding box center [493, 24] width 561 height 16
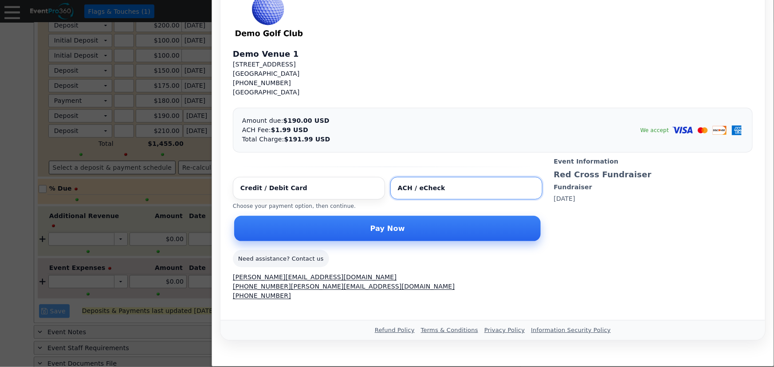
click at [369, 231] on span "Pay Now" at bounding box center [388, 228] width 38 height 9
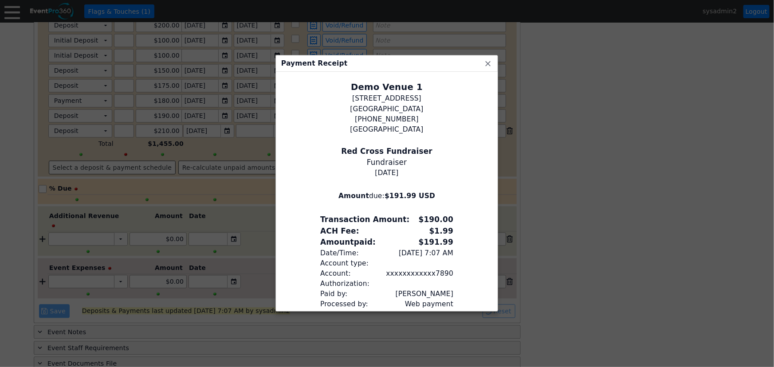
scroll to position [36, 0]
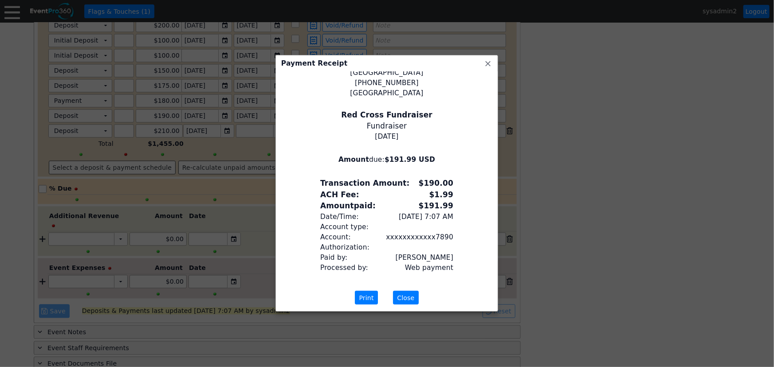
click at [412, 295] on span "Close" at bounding box center [405, 298] width 21 height 9
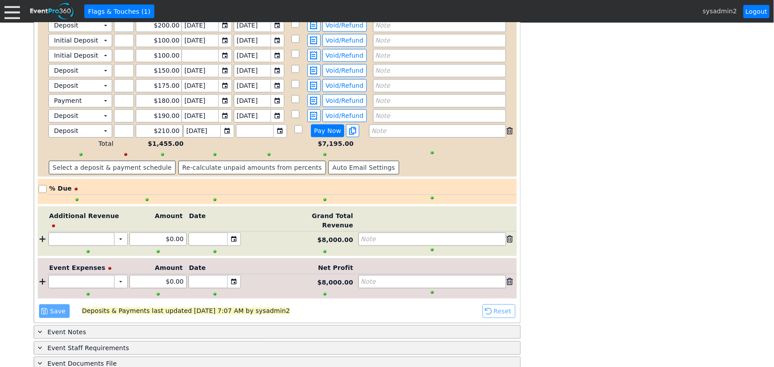
click at [321, 127] on span "Pay Now" at bounding box center [327, 131] width 31 height 8
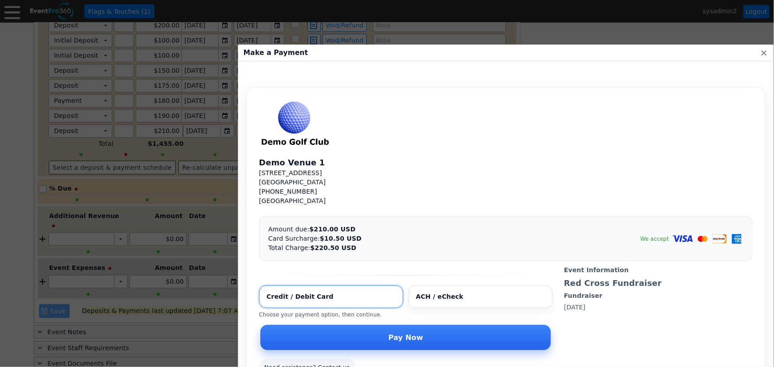
click at [408, 296] on input "Select payment method" at bounding box center [480, 297] width 144 height 23
radio input "true"
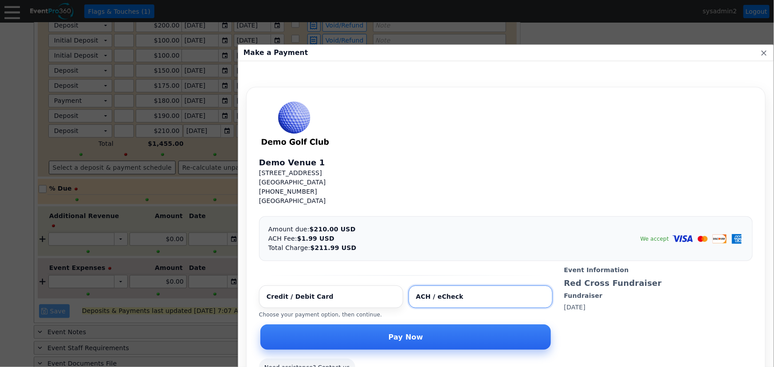
click at [387, 339] on span "Pay Now" at bounding box center [406, 337] width 38 height 9
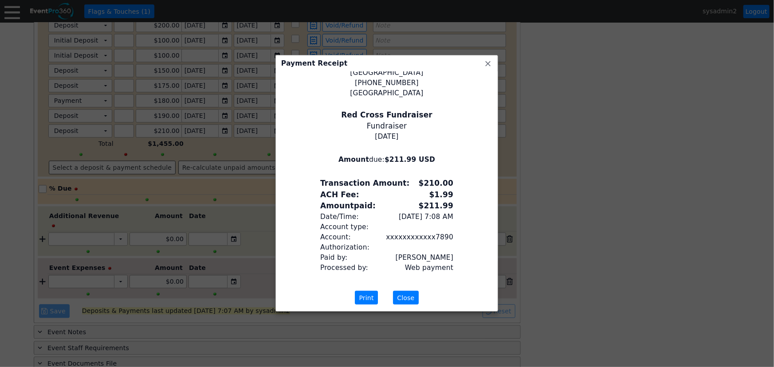
click at [408, 299] on span "Close" at bounding box center [405, 298] width 21 height 9
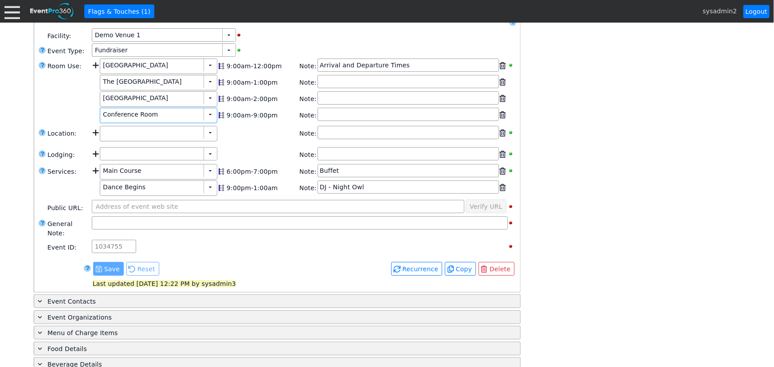
scroll to position [91, 0]
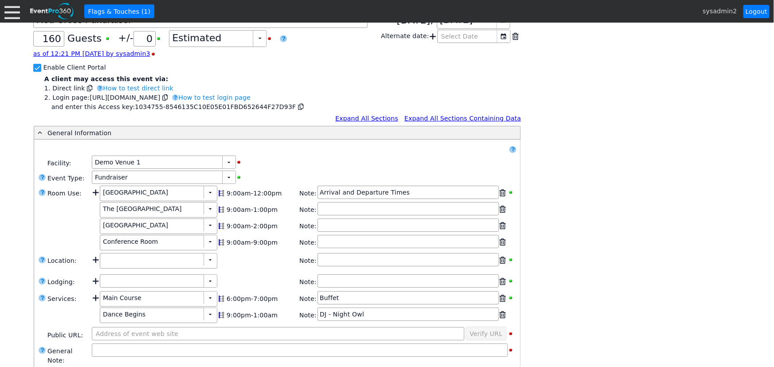
click at [8, 3] on div "● Flags & Touches (1) sysadmin2 Logout" at bounding box center [387, 11] width 774 height 23
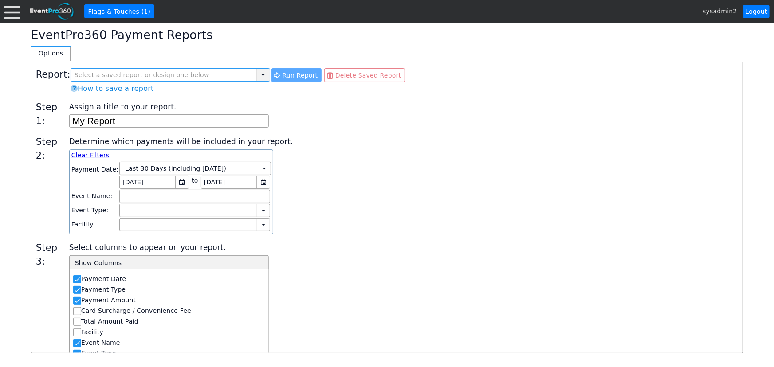
click at [260, 76] on div "▼" at bounding box center [262, 75] width 13 height 12
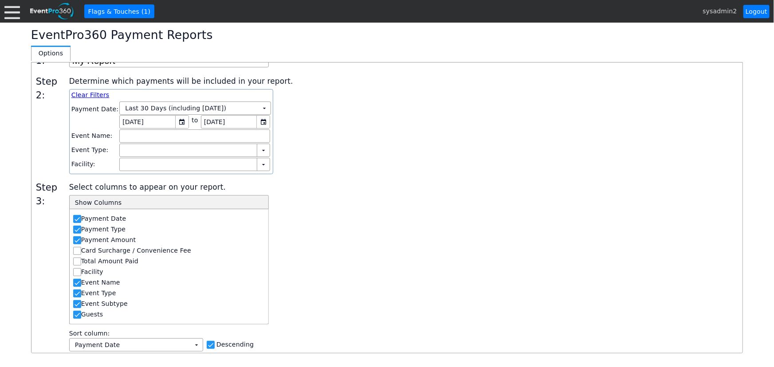
scroll to position [80, 0]
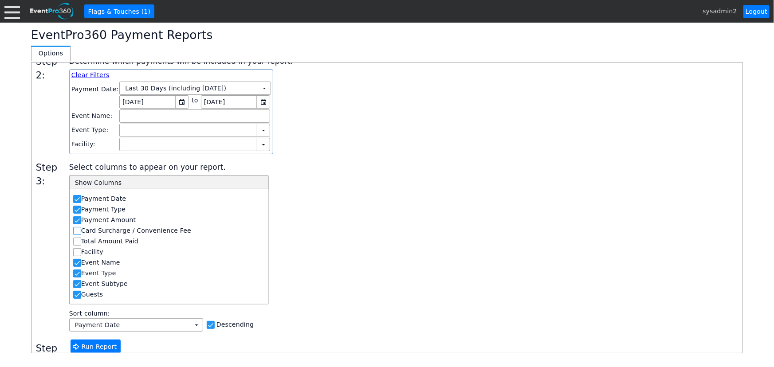
click at [76, 229] on input "Card Surcharge / Convenience Fee" at bounding box center [78, 232] width 9 height 9
checkbox input "true"
click at [76, 239] on input "Total Amount Paid" at bounding box center [78, 242] width 9 height 9
checkbox input "true"
click at [77, 275] on input "Event Type" at bounding box center [78, 274] width 9 height 9
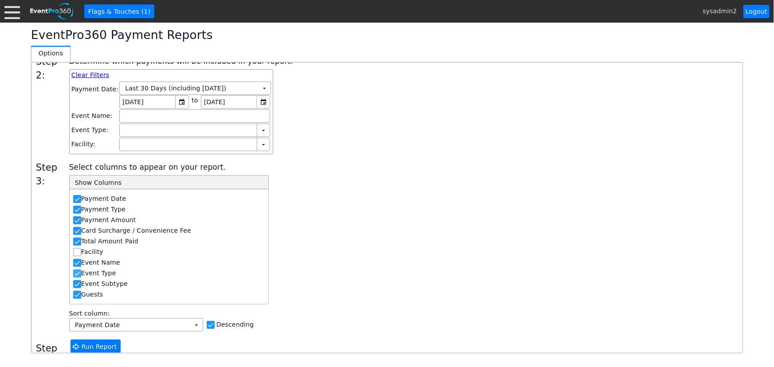
checkbox input "false"
click at [77, 284] on input "Event Subtype" at bounding box center [78, 285] width 9 height 9
checkbox input "false"
click at [78, 295] on input "Guests" at bounding box center [78, 295] width 9 height 9
checkbox input "false"
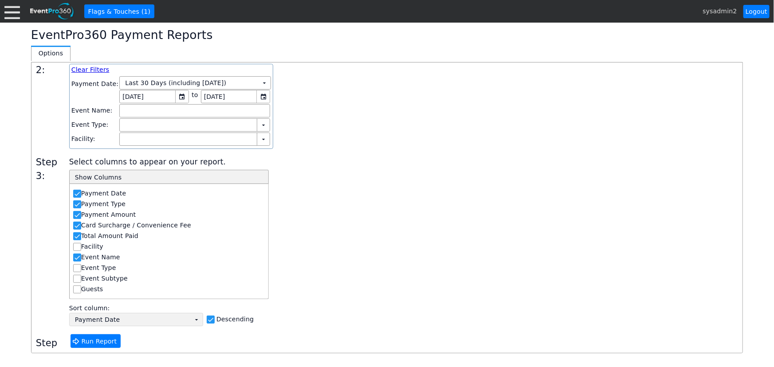
scroll to position [87, 0]
click at [93, 340] on span "Run Report" at bounding box center [99, 340] width 39 height 9
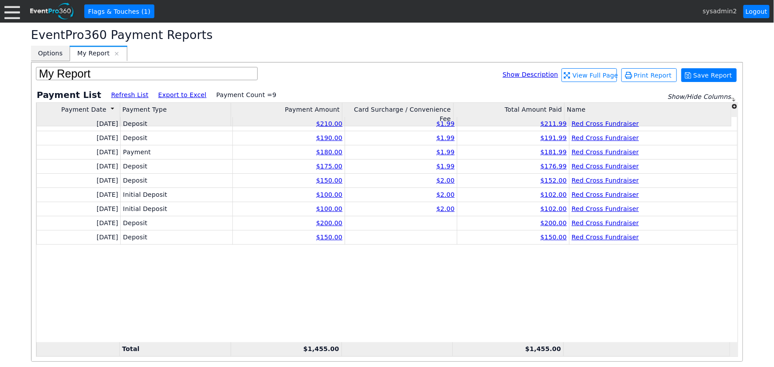
click at [50, 55] on span "Options" at bounding box center [50, 53] width 24 height 9
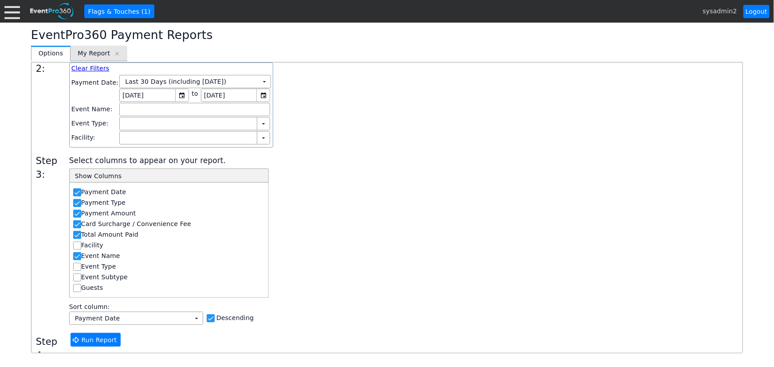
click at [88, 53] on span "My Report" at bounding box center [94, 53] width 32 height 9
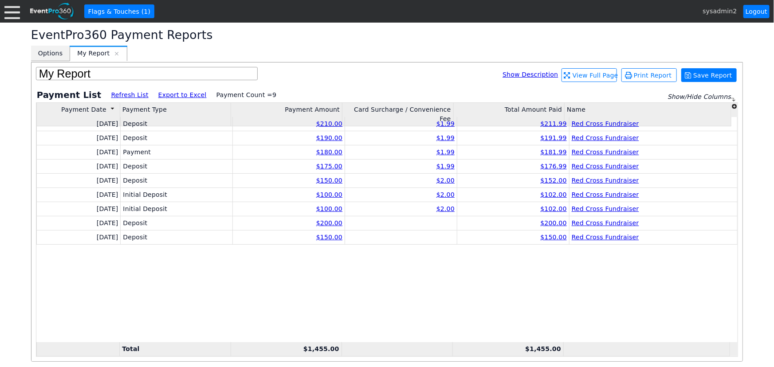
click at [47, 54] on span "Options" at bounding box center [50, 53] width 24 height 9
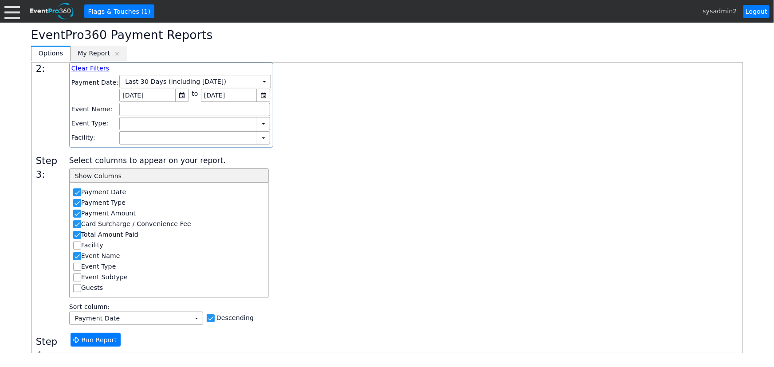
click at [89, 56] on span "My Report" at bounding box center [94, 53] width 32 height 9
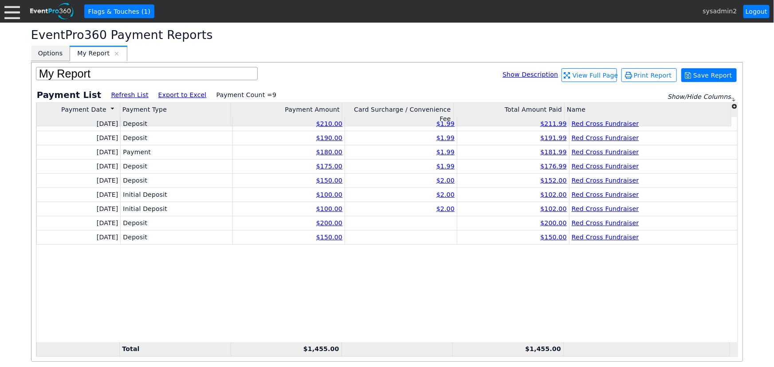
click at [49, 54] on span "Options" at bounding box center [50, 53] width 24 height 9
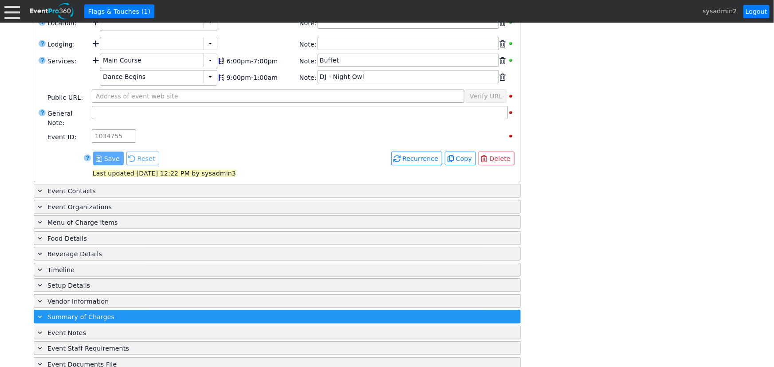
click at [75, 314] on span "Summary of Charges" at bounding box center [80, 317] width 67 height 7
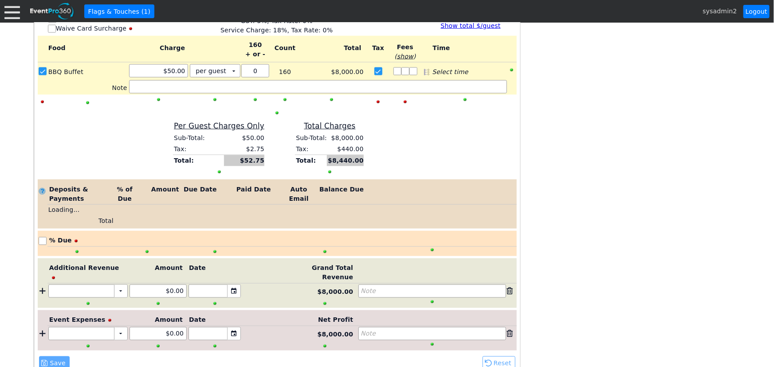
scroll to position [722, 0]
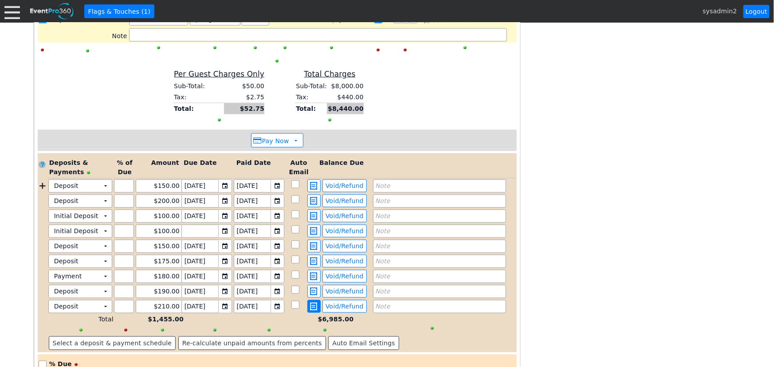
click at [315, 303] on span at bounding box center [314, 307] width 11 height 8
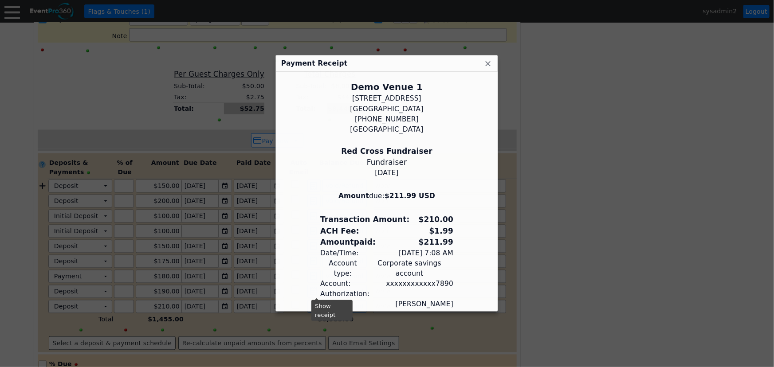
scroll to position [36, 0]
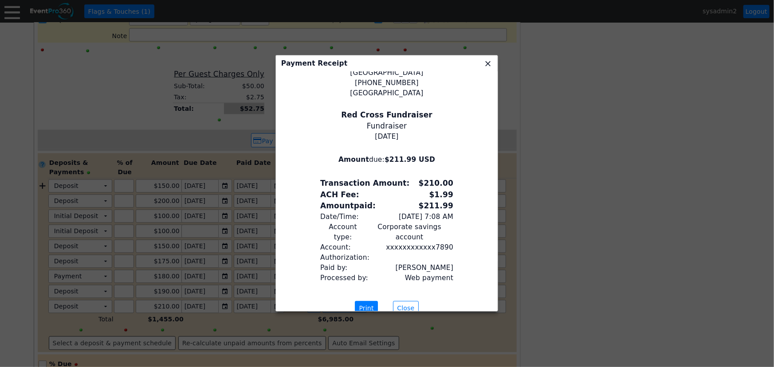
click at [487, 65] on span "x" at bounding box center [487, 63] width 9 height 9
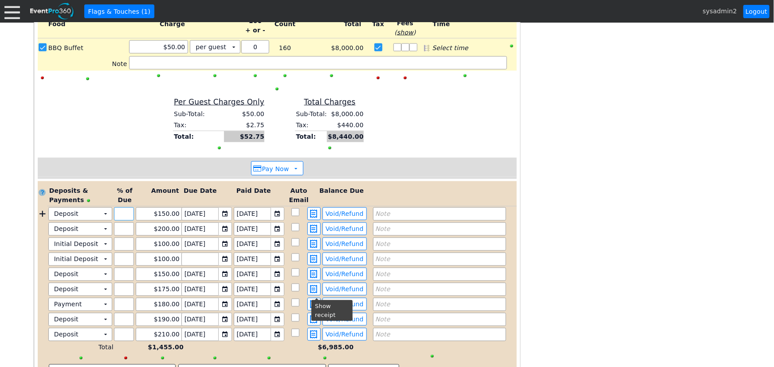
scroll to position [681, 0]
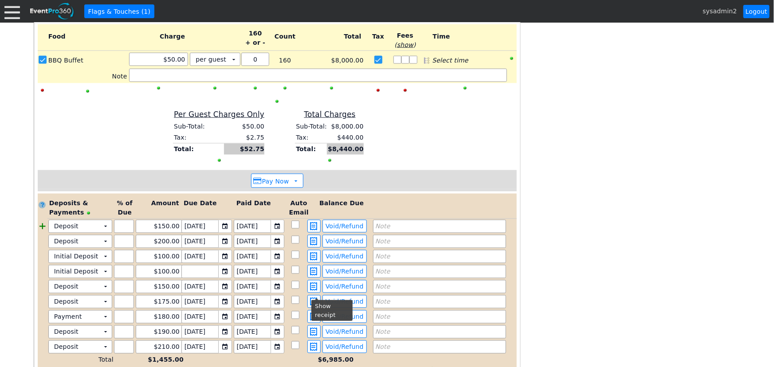
click at [40, 220] on div at bounding box center [43, 226] width 10 height 13
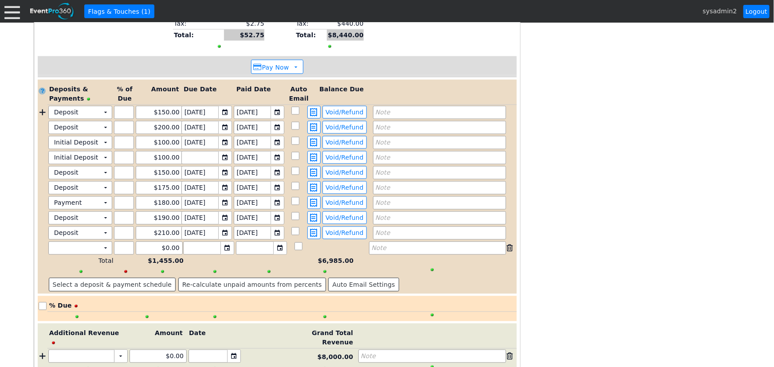
scroll to position [802, 0]
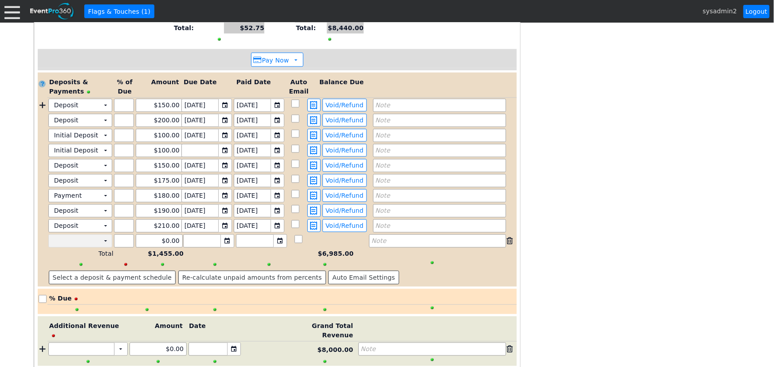
click at [96, 235] on td "Χ" at bounding box center [74, 241] width 51 height 12
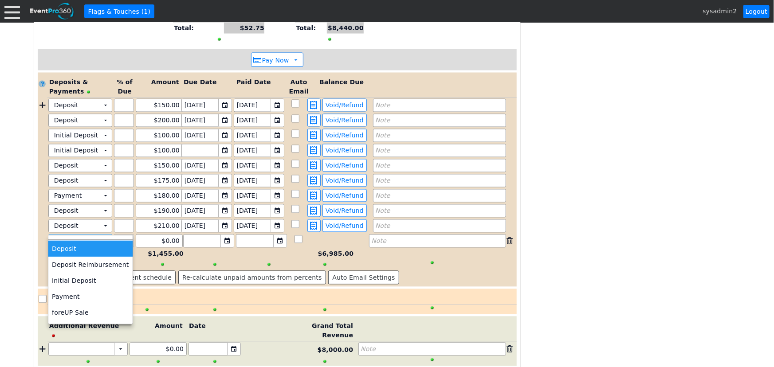
click at [71, 246] on td "Deposit" at bounding box center [90, 249] width 84 height 16
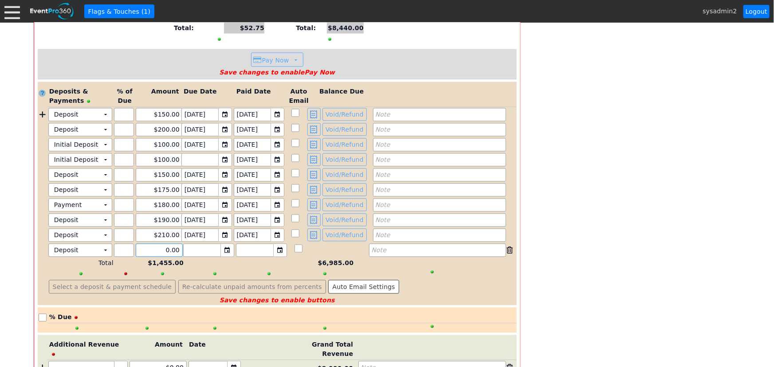
click at [155, 244] on input "0.00" at bounding box center [159, 250] width 41 height 12
type input "$250.00"
click at [229, 244] on div "▼" at bounding box center [226, 250] width 13 height 12
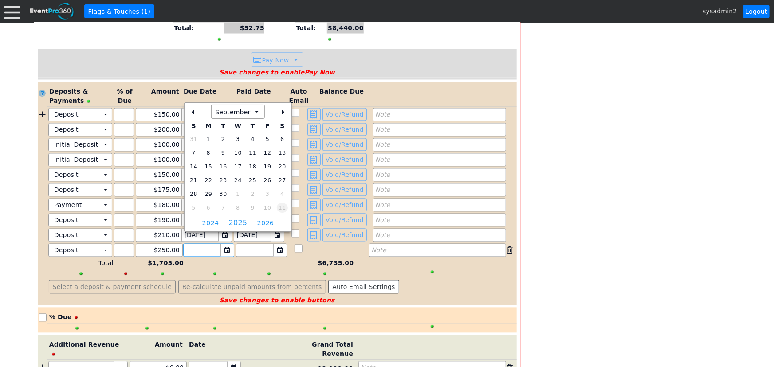
click at [277, 208] on span "11" at bounding box center [282, 208] width 11 height 10
type input "[DATE]"
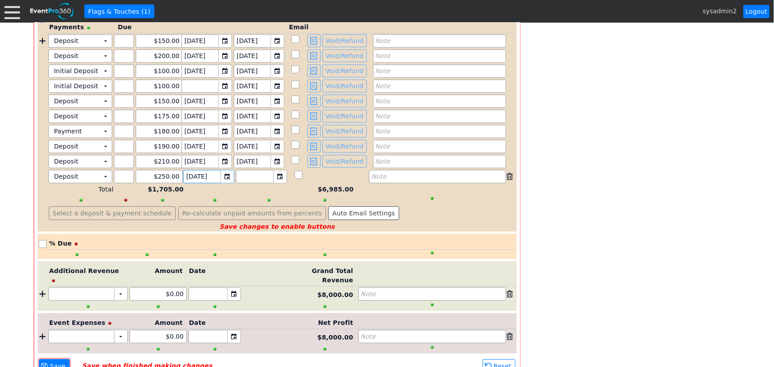
scroll to position [883, 0]
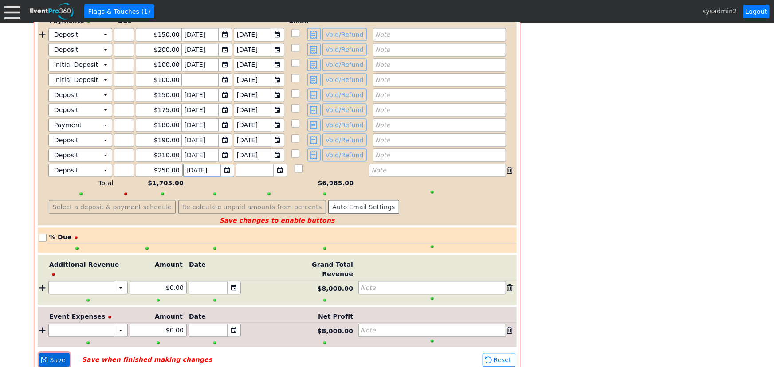
click at [55, 356] on span "Save" at bounding box center [57, 360] width 19 height 9
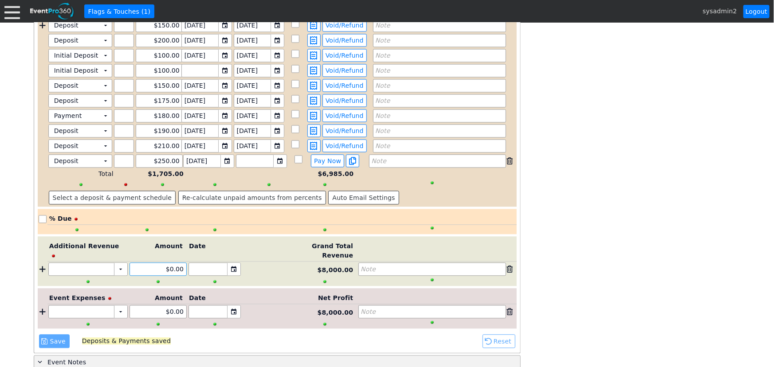
scroll to position [874, 0]
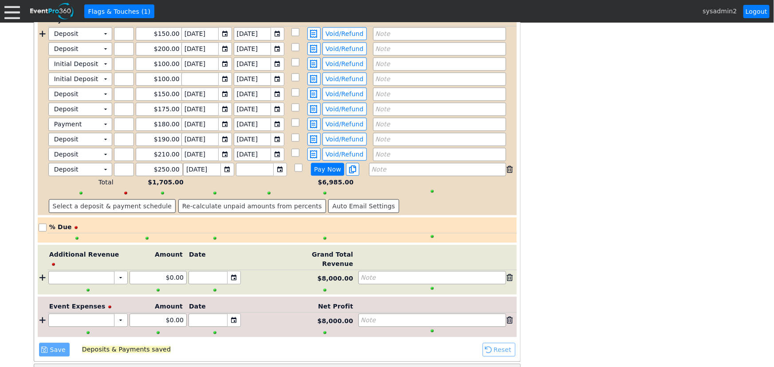
click at [329, 166] on span "Pay Now" at bounding box center [327, 170] width 31 height 8
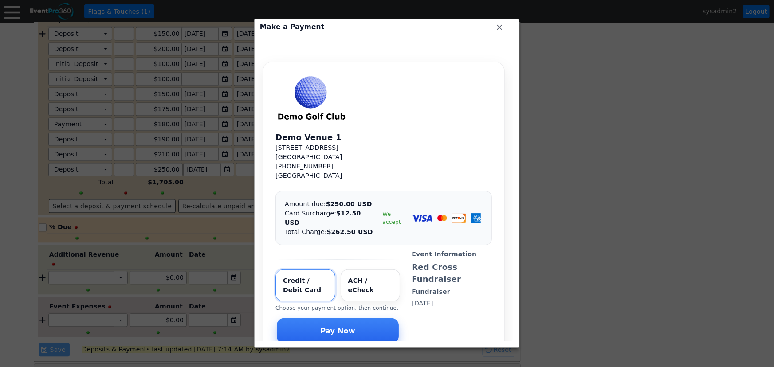
click at [373, 273] on input "Select payment method" at bounding box center [371, 286] width 60 height 32
radio input "true"
click at [322, 274] on input "Select payment method" at bounding box center [305, 286] width 60 height 32
radio input "true"
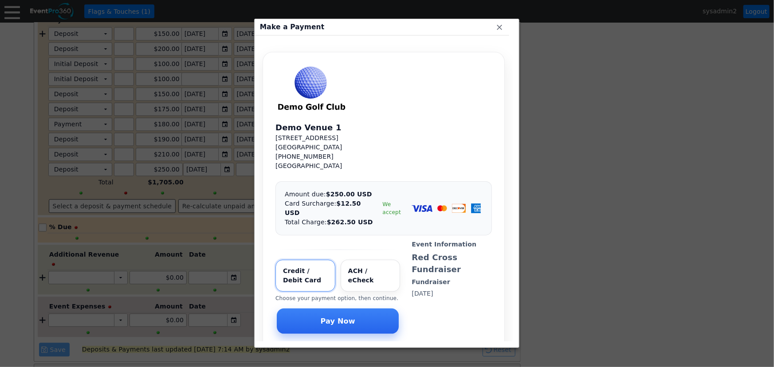
scroll to position [0, 0]
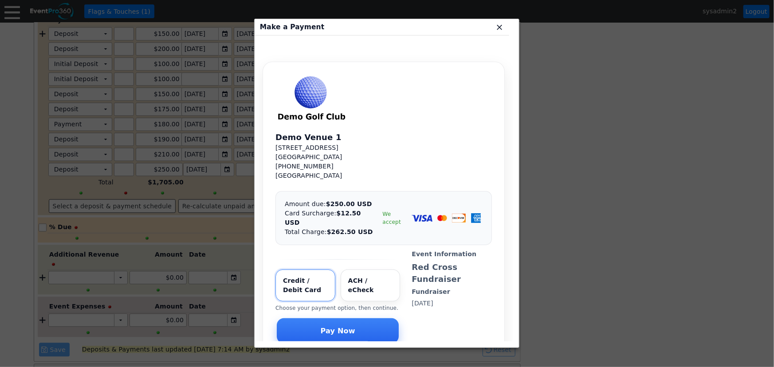
click at [497, 28] on span "x" at bounding box center [499, 27] width 9 height 9
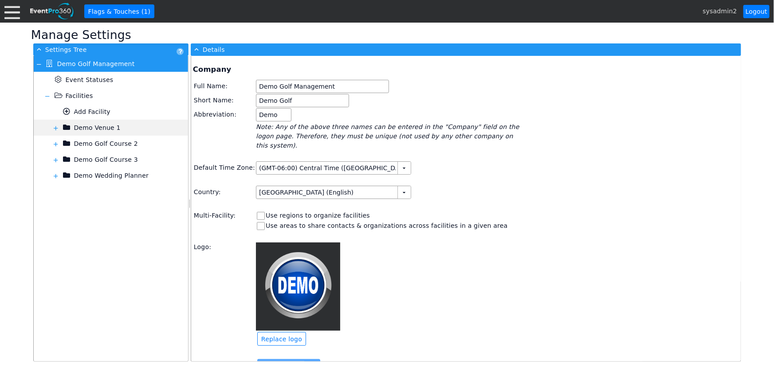
click at [58, 126] on span at bounding box center [55, 128] width 7 height 7
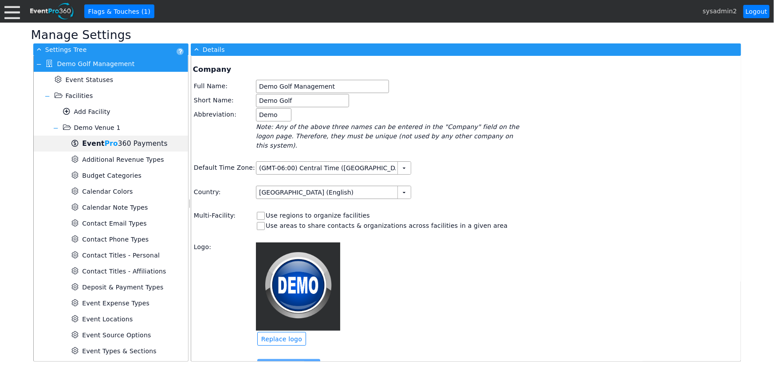
click at [91, 142] on b "Event Pro" at bounding box center [99, 144] width 35 height 8
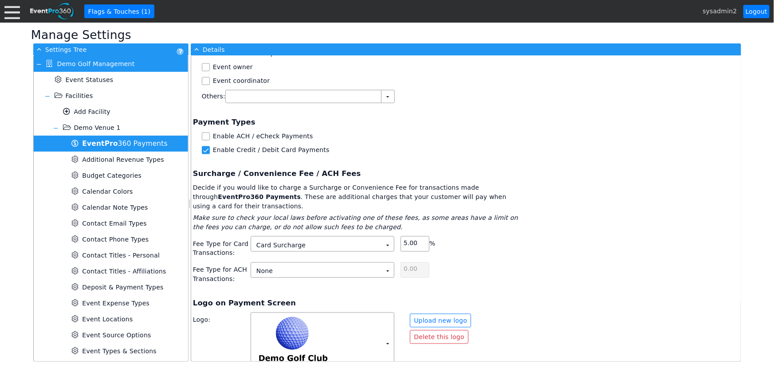
scroll to position [652, 0]
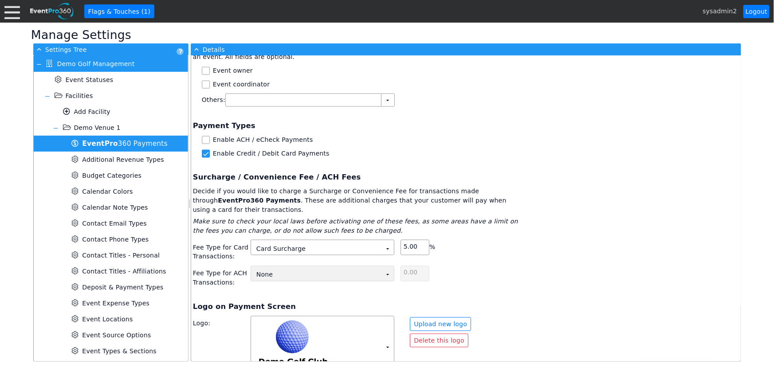
click at [318, 269] on td "None Χ" at bounding box center [316, 275] width 130 height 12
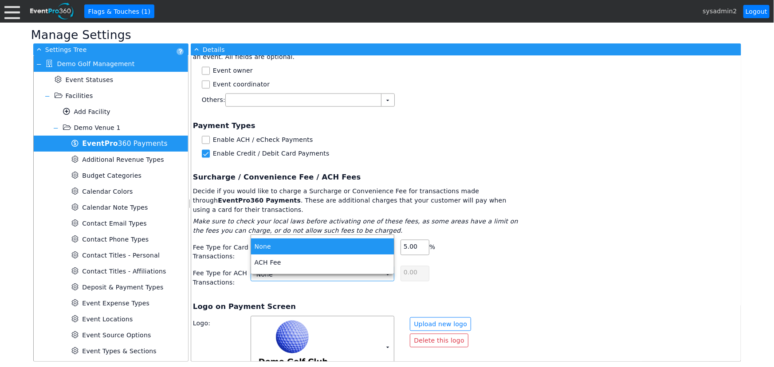
click at [302, 245] on td "None" at bounding box center [322, 247] width 143 height 16
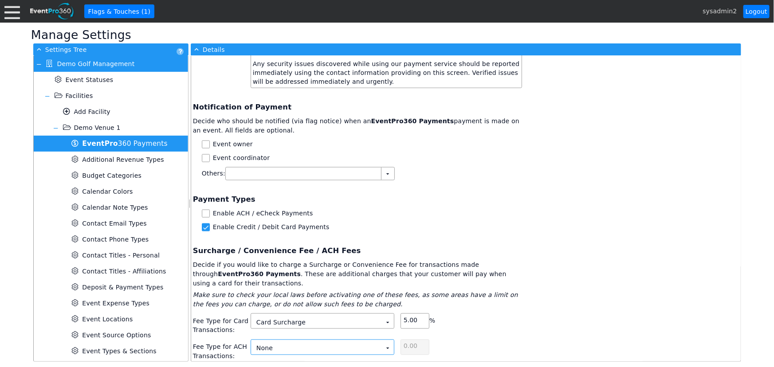
scroll to position [572, 0]
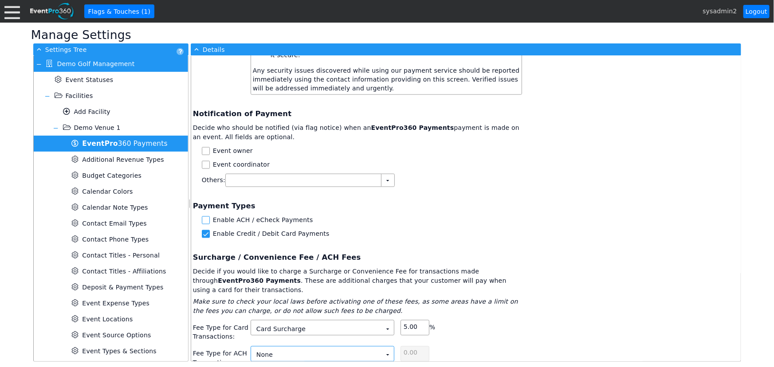
click at [204, 217] on input "Enable ACH / eCheck Payments" at bounding box center [206, 221] width 9 height 9
checkbox input "true"
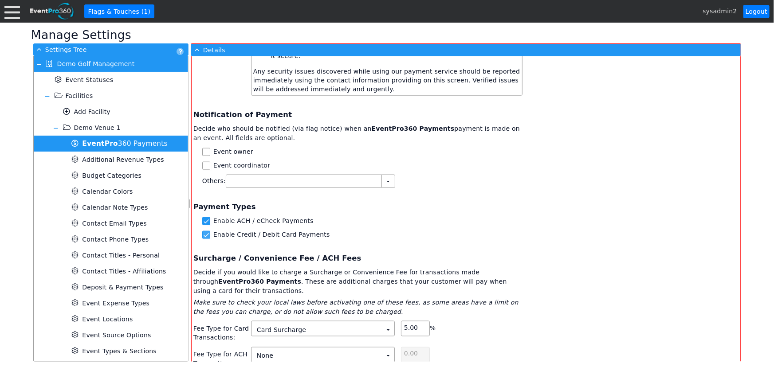
click at [205, 232] on input "Enable Credit / Debit Card Payments" at bounding box center [207, 236] width 9 height 9
checkbox input "false"
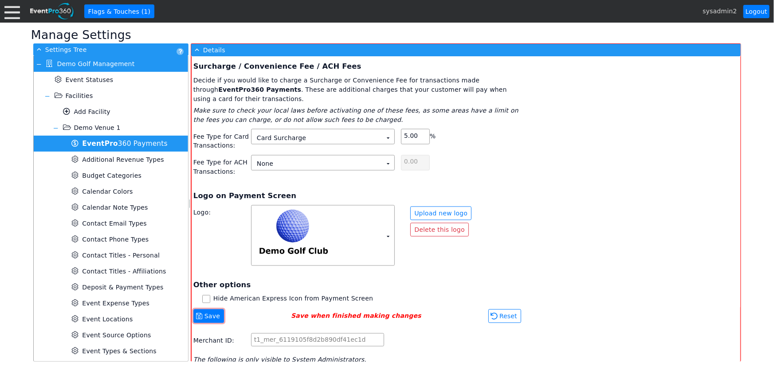
scroll to position [773, 0]
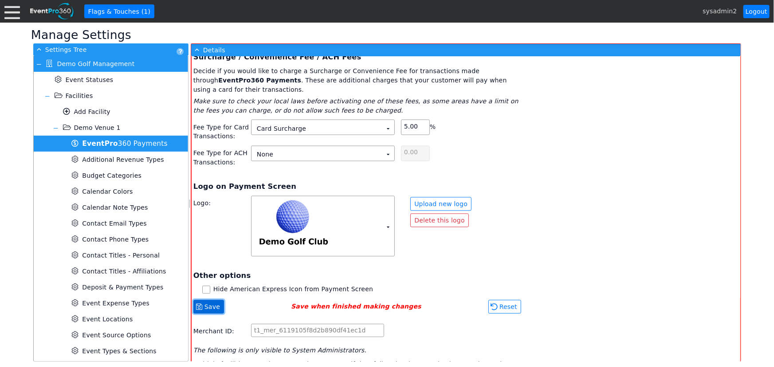
click at [208, 303] on span "Save" at bounding box center [212, 307] width 19 height 9
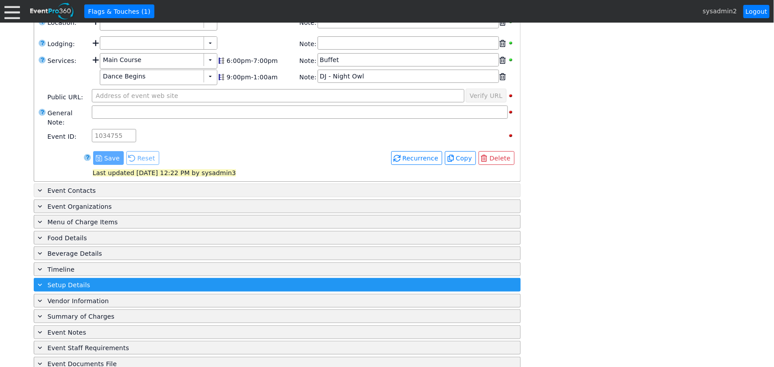
scroll to position [329, 0]
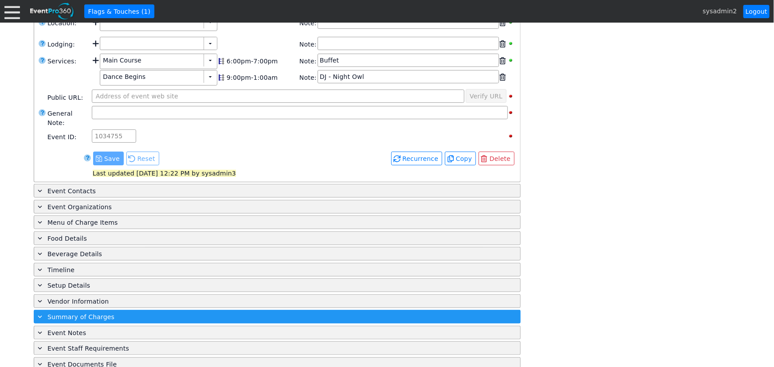
click at [86, 314] on span "Summary of Charges" at bounding box center [80, 317] width 67 height 7
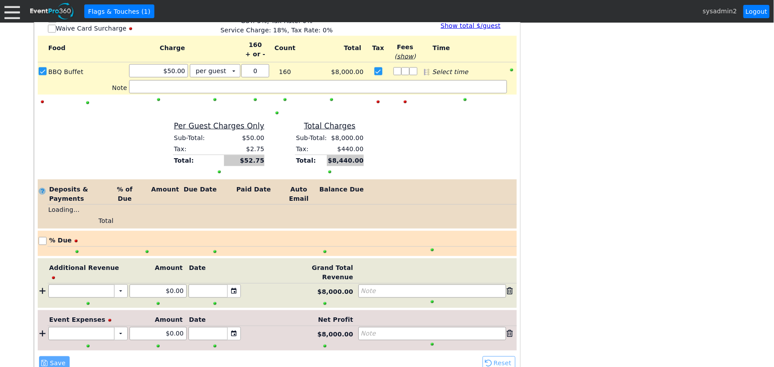
scroll to position [722, 0]
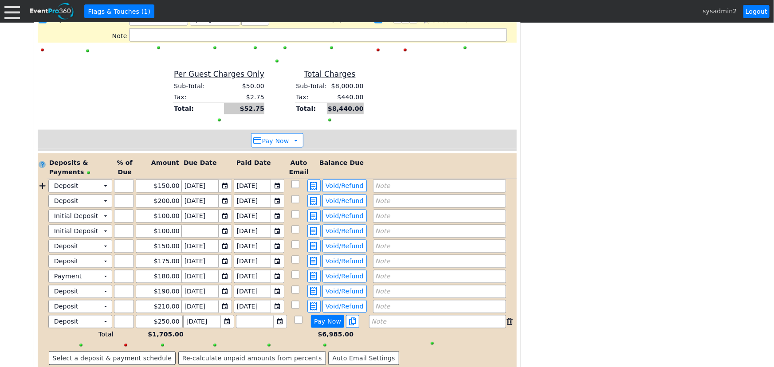
click at [327, 318] on span "Pay Now" at bounding box center [327, 322] width 31 height 8
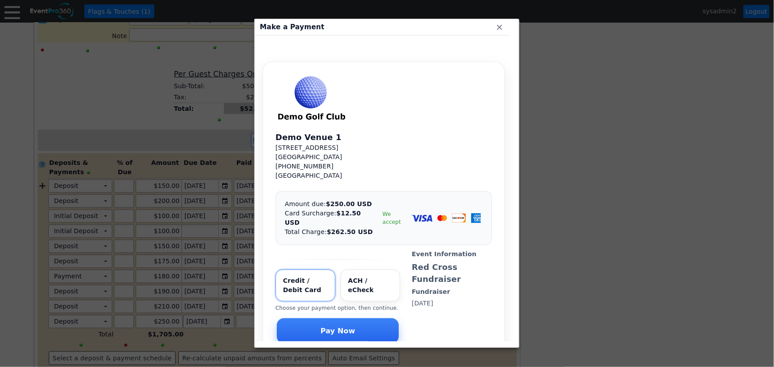
click at [353, 271] on input "Select payment method" at bounding box center [371, 286] width 60 height 32
radio input "true"
click at [329, 326] on span "Pay Now" at bounding box center [338, 330] width 38 height 9
click at [498, 26] on span "x" at bounding box center [499, 27] width 9 height 9
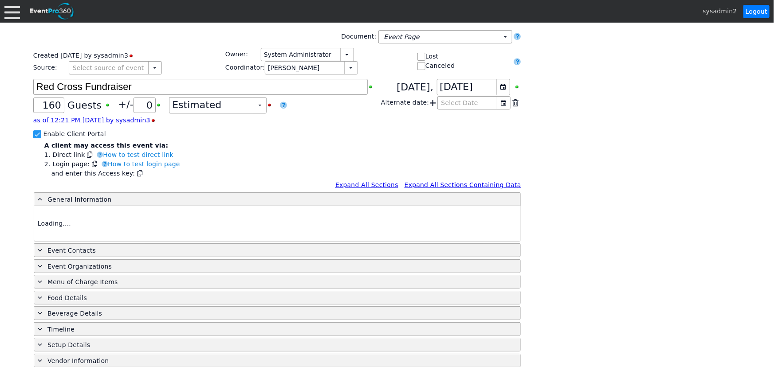
type input "Demo Venue 1"
type input "Fundraiser"
type input "1034755"
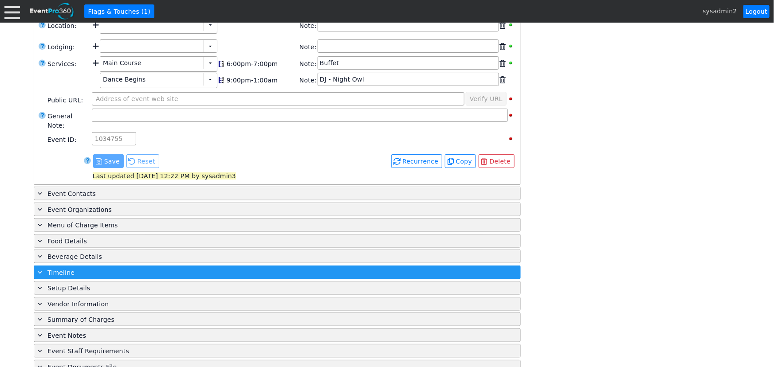
scroll to position [329, 0]
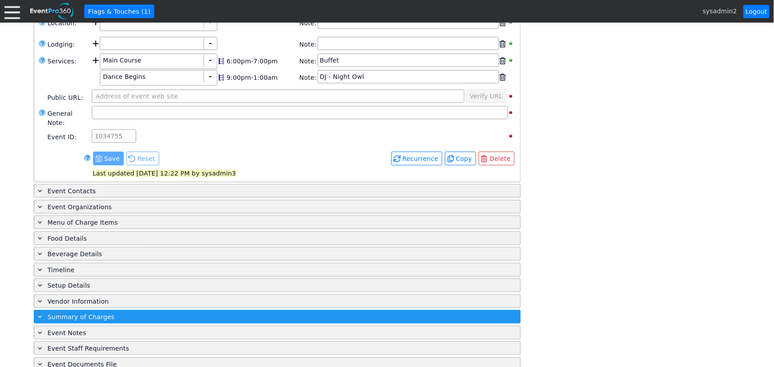
click at [89, 314] on span "Summary of Charges" at bounding box center [80, 317] width 67 height 7
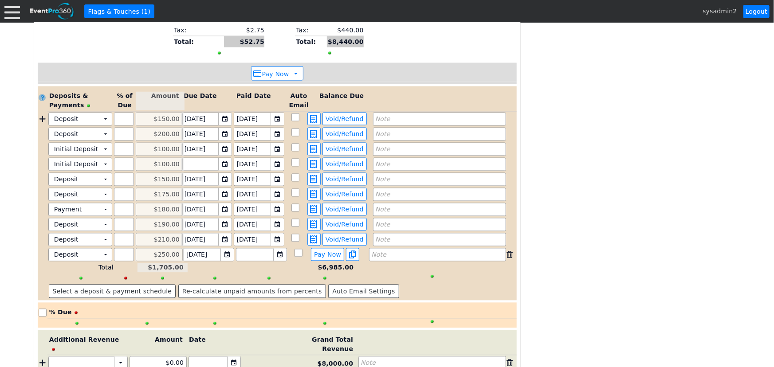
scroll to position [790, 0]
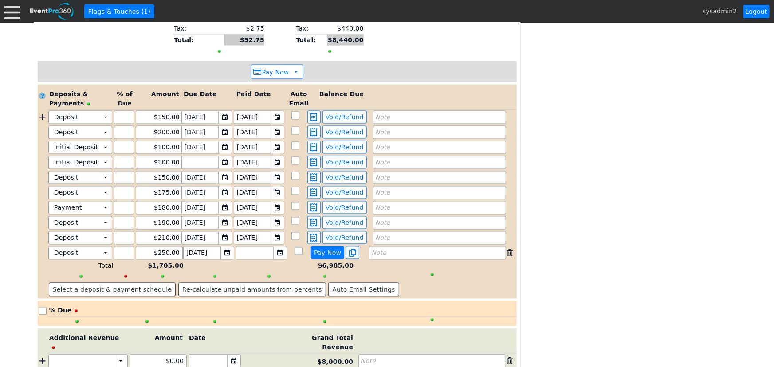
click at [326, 249] on span "Pay Now" at bounding box center [327, 253] width 31 height 8
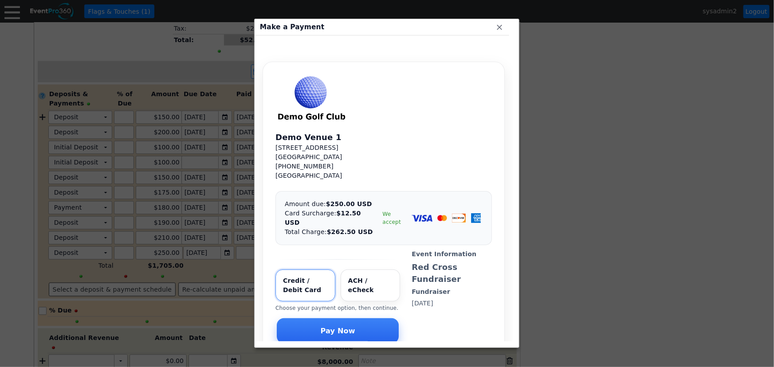
click at [364, 270] on input "Select payment method" at bounding box center [371, 286] width 60 height 32
radio input "true"
click at [302, 275] on input "Select payment method" at bounding box center [305, 286] width 60 height 32
radio input "true"
click at [361, 270] on input "Select payment method" at bounding box center [371, 286] width 60 height 32
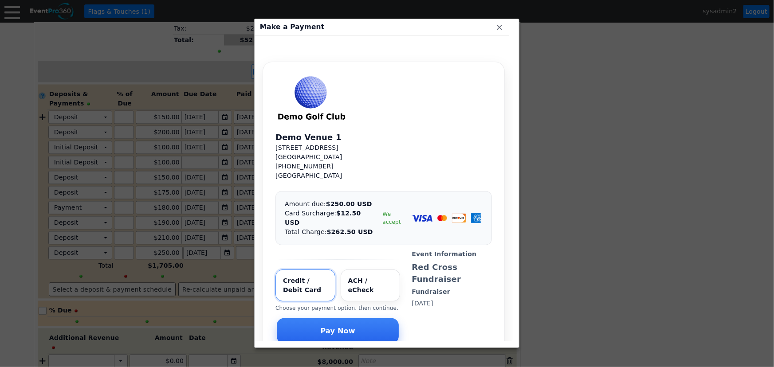
radio input "true"
click at [309, 279] on input "Select payment method" at bounding box center [305, 286] width 60 height 32
radio input "true"
click at [364, 270] on input "Select payment method" at bounding box center [371, 286] width 60 height 32
radio input "true"
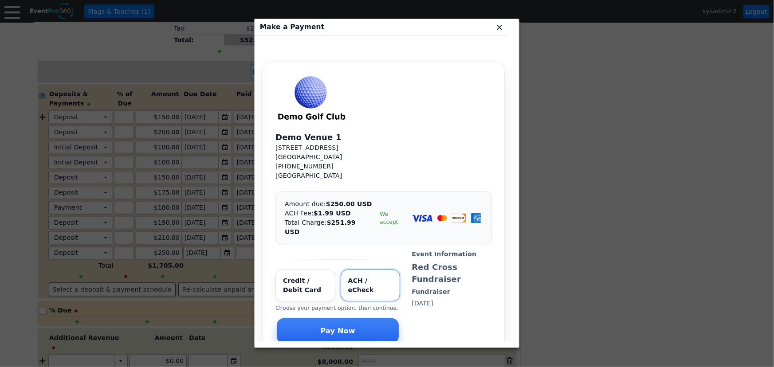
click at [498, 29] on span "x" at bounding box center [499, 27] width 9 height 9
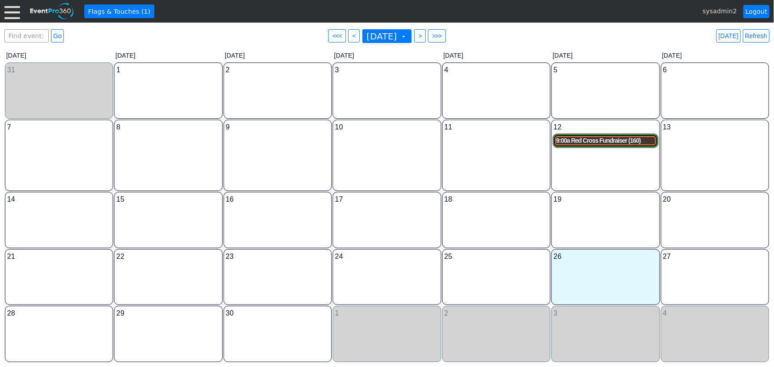
click at [618, 142] on div "9:00a Red Cross Fundraiser (160)" at bounding box center [605, 141] width 98 height 8
click at [16, 14] on div at bounding box center [12, 12] width 16 height 16
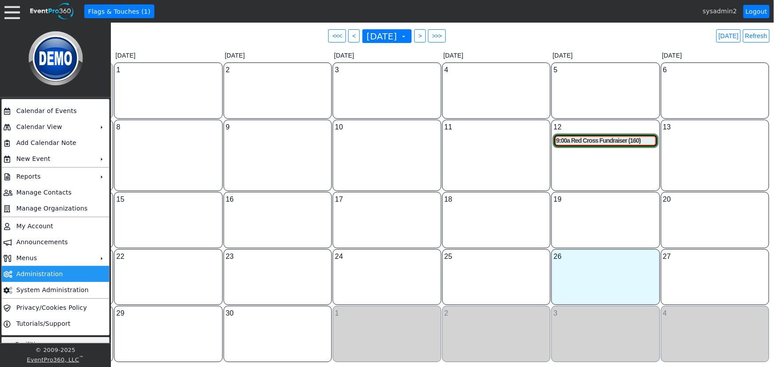
click at [51, 271] on td "Administration" at bounding box center [54, 274] width 82 height 16
click at [67, 173] on td "Reports" at bounding box center [54, 177] width 82 height 16
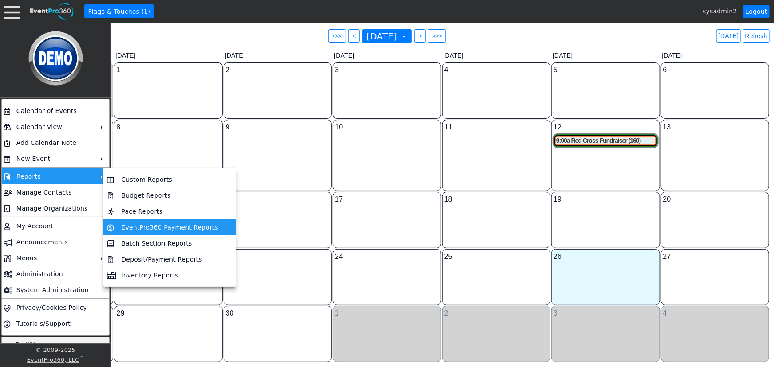
click at [153, 227] on td "EventPro360 Payment Reports" at bounding box center [170, 228] width 104 height 16
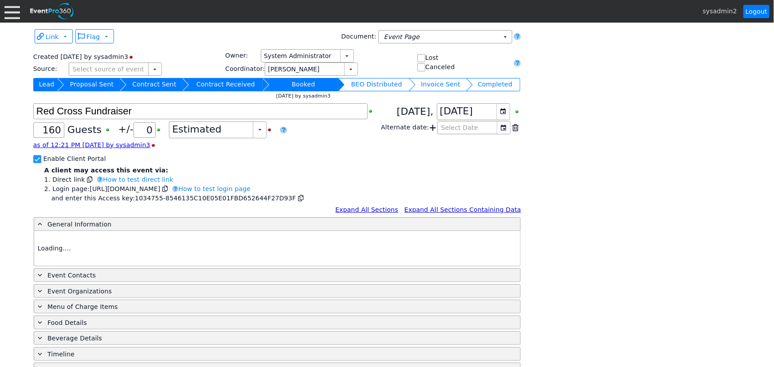
type input "Demo Venue 1"
type input "Fundraiser"
type input "1034755"
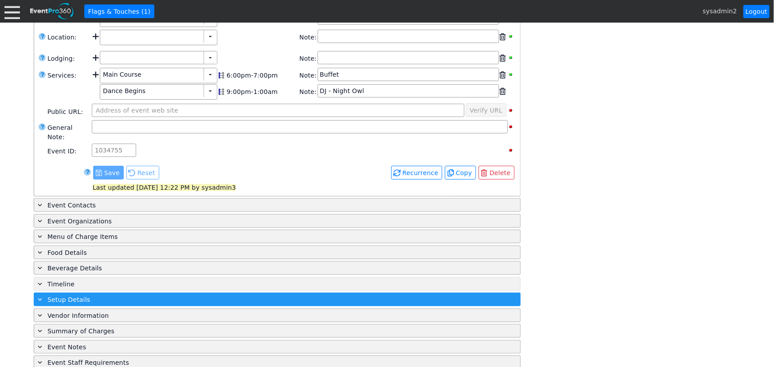
scroll to position [329, 0]
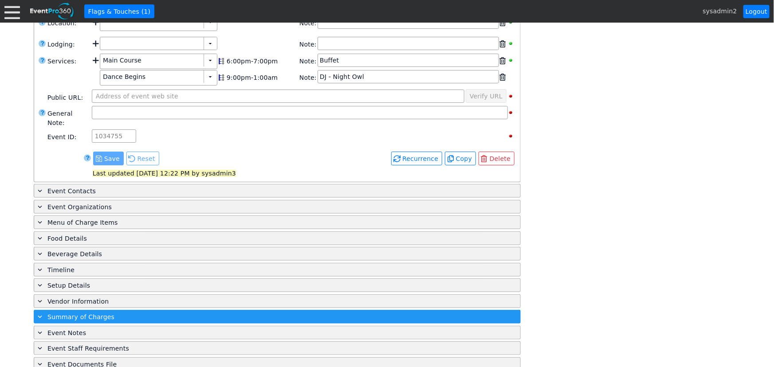
click at [84, 314] on span "Summary of Charges" at bounding box center [80, 317] width 67 height 7
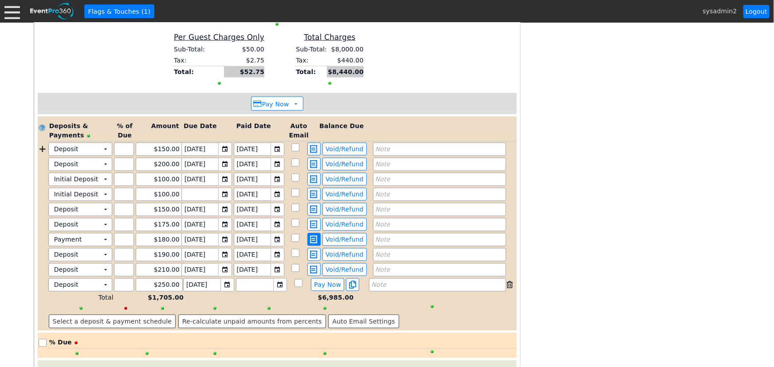
scroll to position [773, 0]
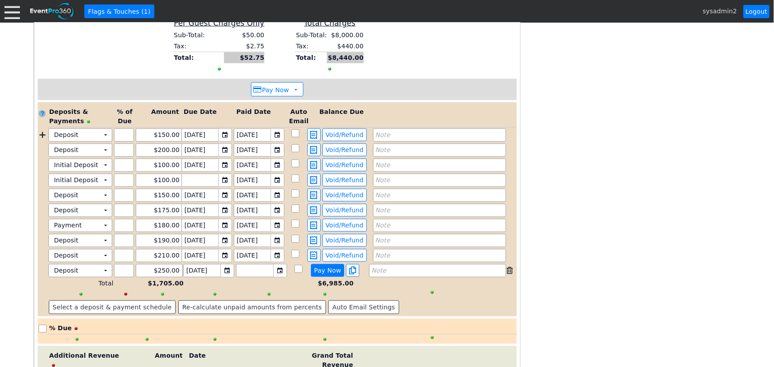
click at [328, 267] on span "Pay Now" at bounding box center [327, 271] width 31 height 8
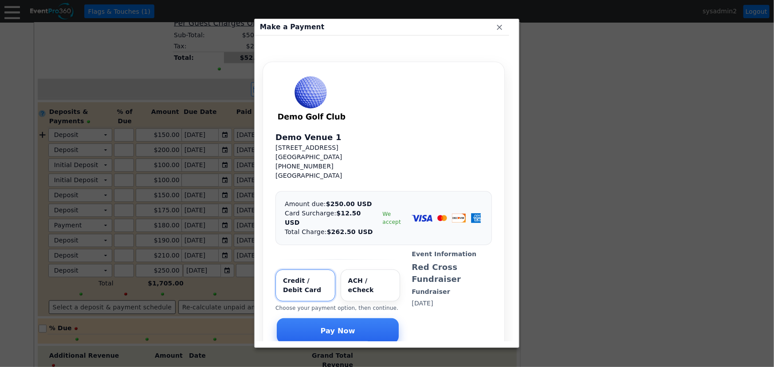
click at [358, 271] on input "Select payment method" at bounding box center [371, 286] width 60 height 32
radio input "true"
click at [299, 275] on input "Select payment method" at bounding box center [305, 286] width 60 height 32
radio input "true"
click at [367, 271] on input "Select payment method" at bounding box center [371, 286] width 60 height 32
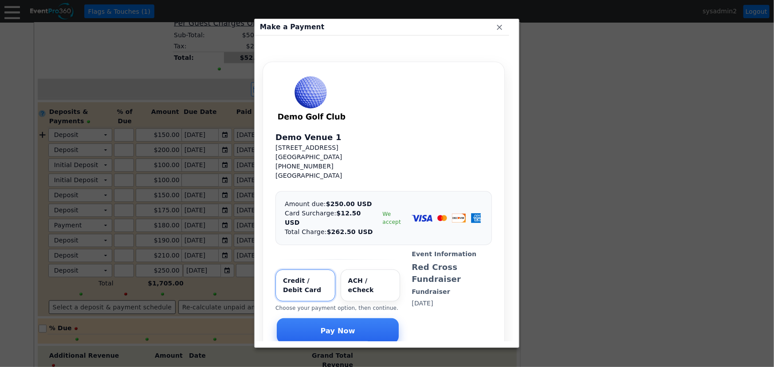
radio input "true"
click at [287, 277] on input "Select payment method" at bounding box center [305, 286] width 60 height 32
radio input "true"
click at [364, 270] on input "Select payment method" at bounding box center [371, 286] width 60 height 32
radio input "true"
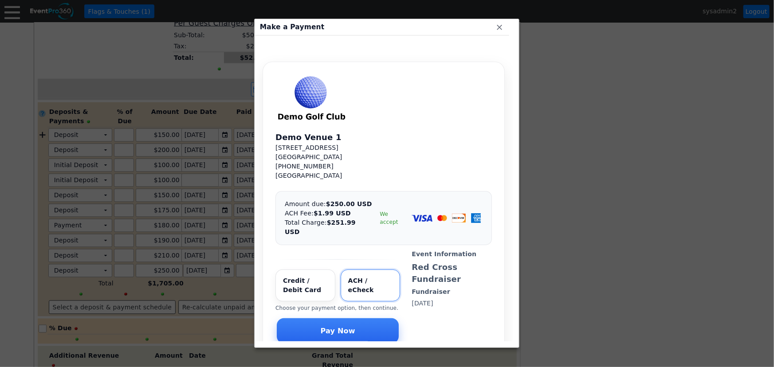
click at [393, 27] on div "Make a Payment x" at bounding box center [382, 27] width 255 height 16
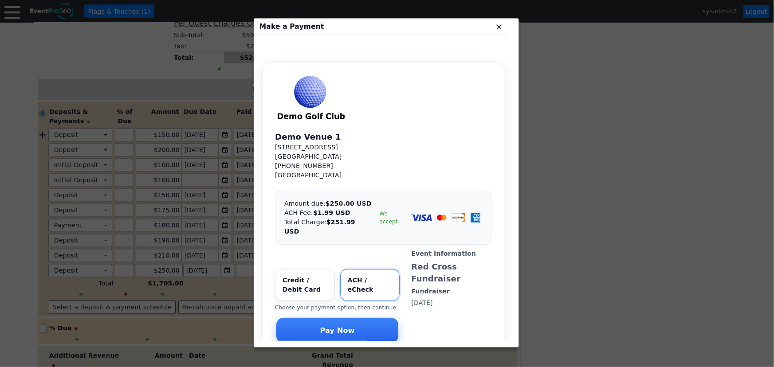
click at [499, 27] on span "x" at bounding box center [499, 26] width 9 height 9
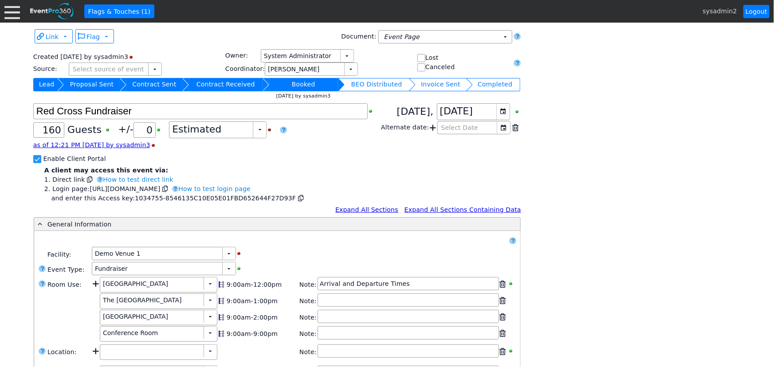
scroll to position [670, 0]
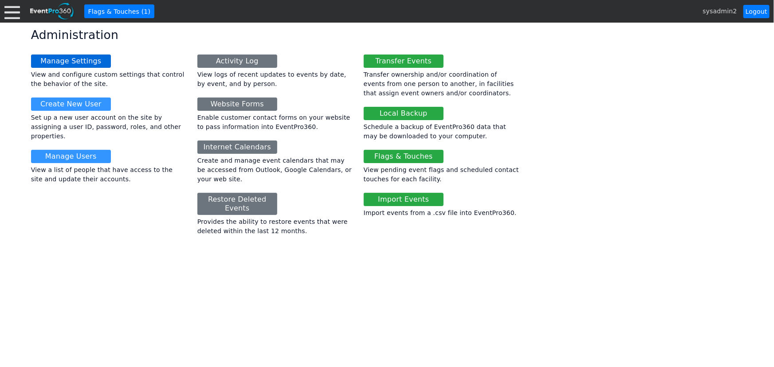
click at [74, 62] on link "Manage Settings" at bounding box center [71, 61] width 80 height 13
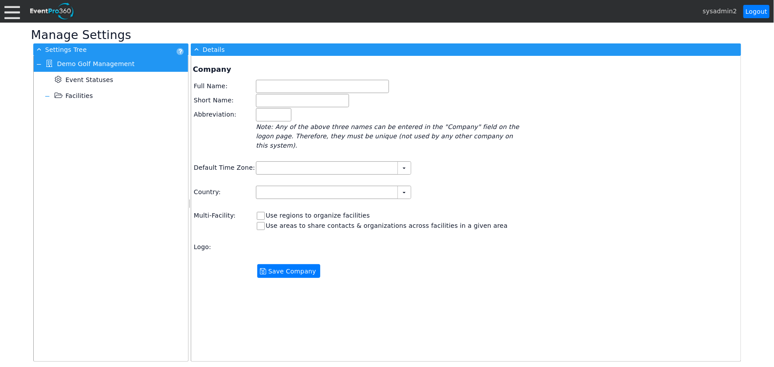
type input "Demo Golf Management"
type input "Demo Golf"
type input "Demo"
type input "(GMT-06:00) Central Time ([GEOGRAPHIC_DATA] & [GEOGRAPHIC_DATA])"
type input "[GEOGRAPHIC_DATA] (English)"
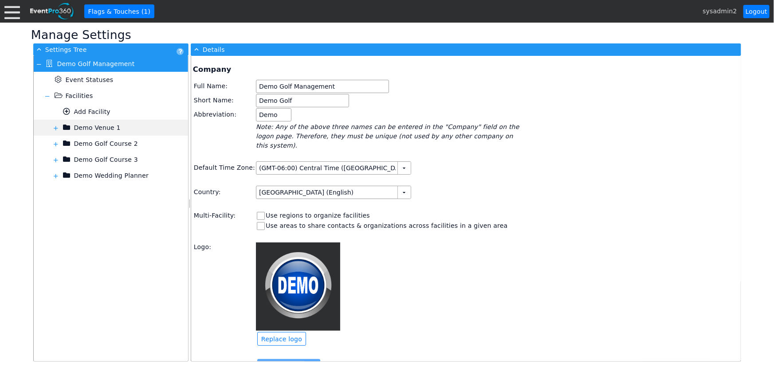
click at [55, 127] on span at bounding box center [55, 128] width 7 height 7
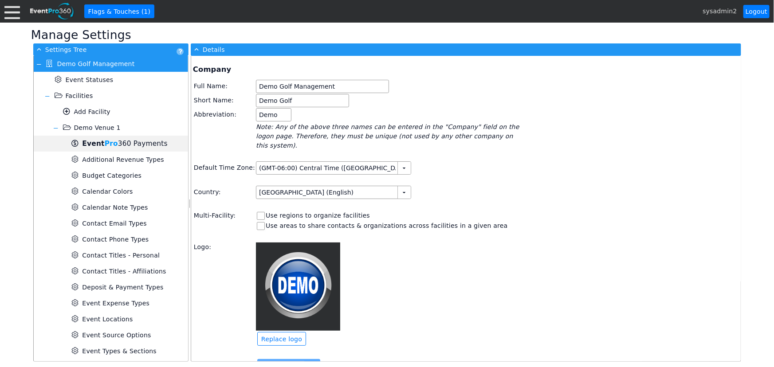
click at [123, 145] on span "Event Pro 360 Payments" at bounding box center [124, 144] width 85 height 8
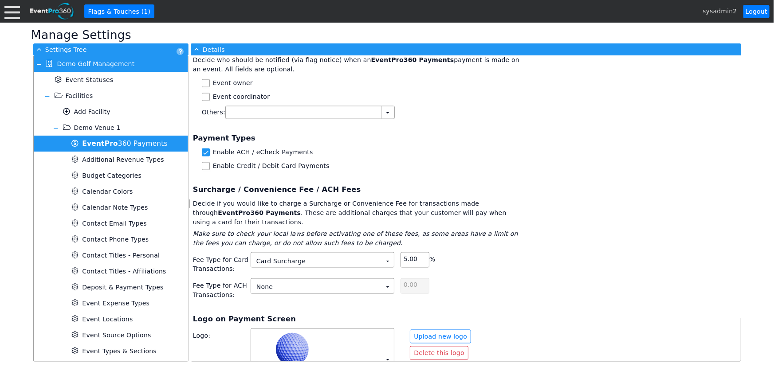
scroll to position [645, 0]
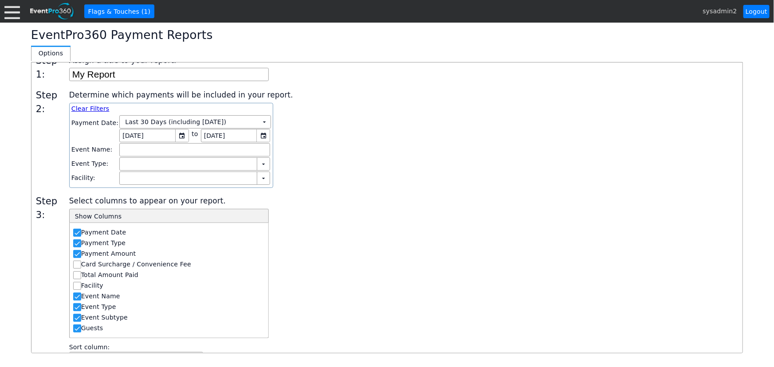
scroll to position [87, 0]
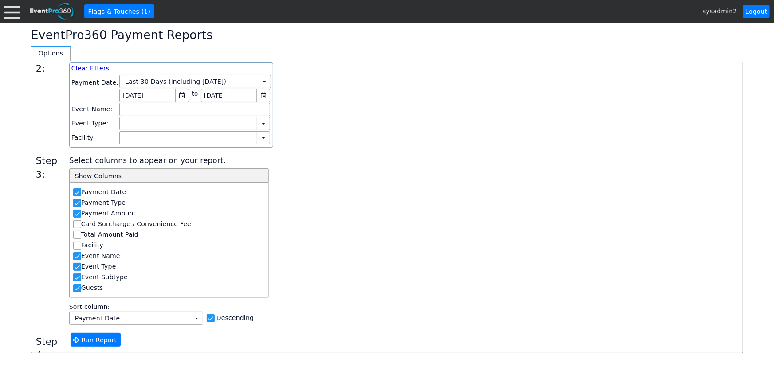
click at [76, 189] on input "Payment Date" at bounding box center [78, 193] width 9 height 9
checkbox input "false"
drag, startPoint x: 78, startPoint y: 198, endPoint x: 79, endPoint y: 204, distance: 5.9
click at [78, 200] on input "Payment Type" at bounding box center [78, 204] width 9 height 9
checkbox input "false"
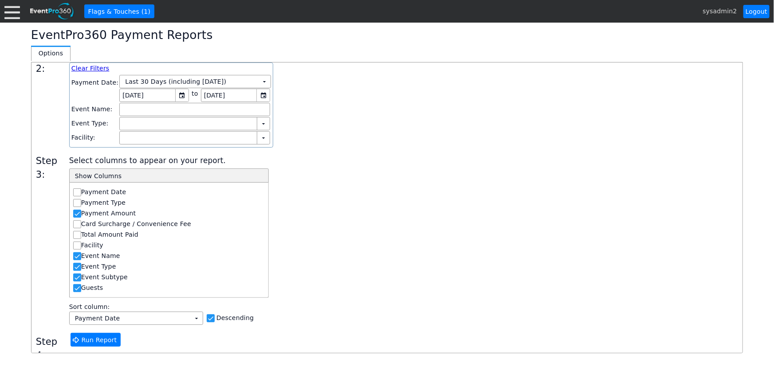
click at [79, 212] on input "Payment Amount" at bounding box center [78, 214] width 9 height 9
checkbox input "false"
click at [77, 254] on input "Event Name" at bounding box center [78, 257] width 9 height 9
checkbox input "false"
click at [77, 265] on input "Event Type" at bounding box center [78, 267] width 9 height 9
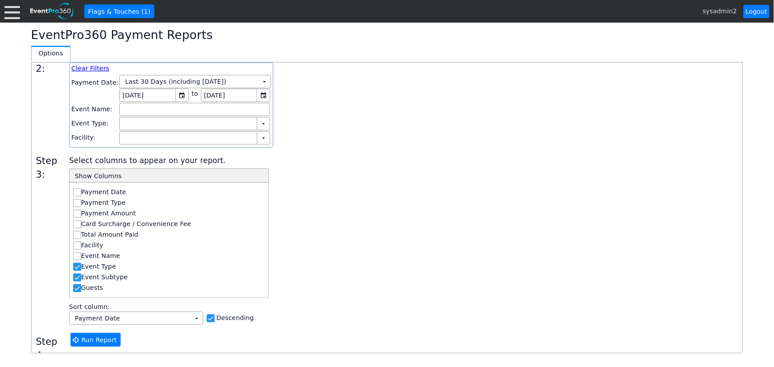
checkbox input "false"
click at [78, 276] on input "Event Subtype" at bounding box center [78, 278] width 9 height 9
checkbox input "false"
click at [78, 285] on div at bounding box center [77, 288] width 8 height 8
click at [77, 290] on input "Guests" at bounding box center [78, 289] width 9 height 9
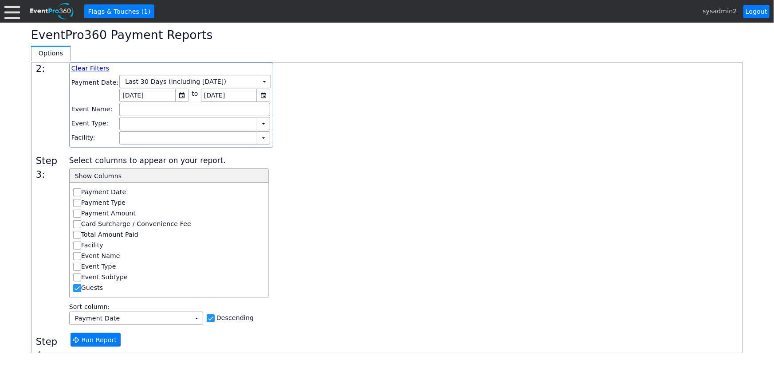
checkbox input "false"
click at [359, 244] on div "Select columns to appear on your report. - Show Columns Payment Date Payment Ty…" at bounding box center [403, 239] width 669 height 171
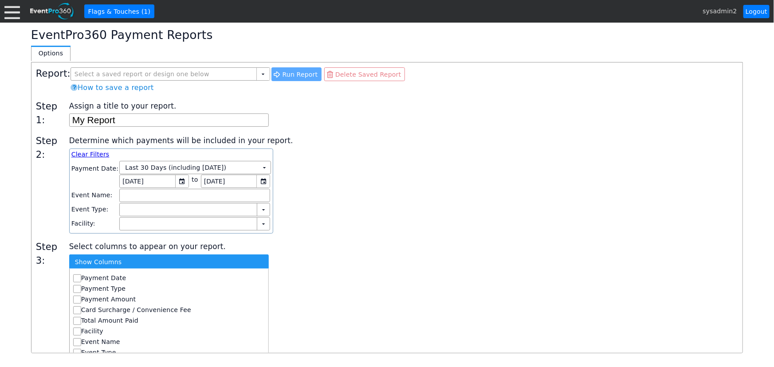
scroll to position [0, 0]
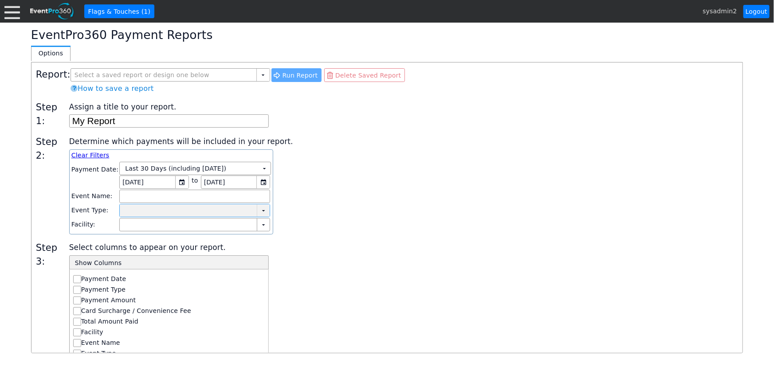
click at [258, 209] on td "▼" at bounding box center [263, 210] width 13 height 12
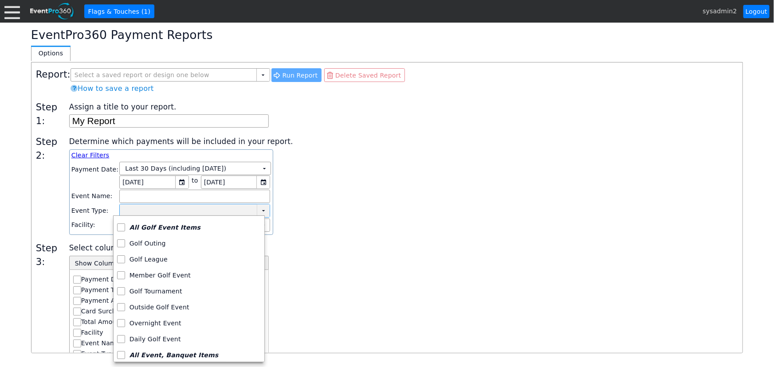
click at [329, 212] on div "Determine which payments will be included in your report. Clear Filters Payment…" at bounding box center [403, 185] width 669 height 100
